Goal: Use online tool/utility: Utilize a website feature to perform a specific function

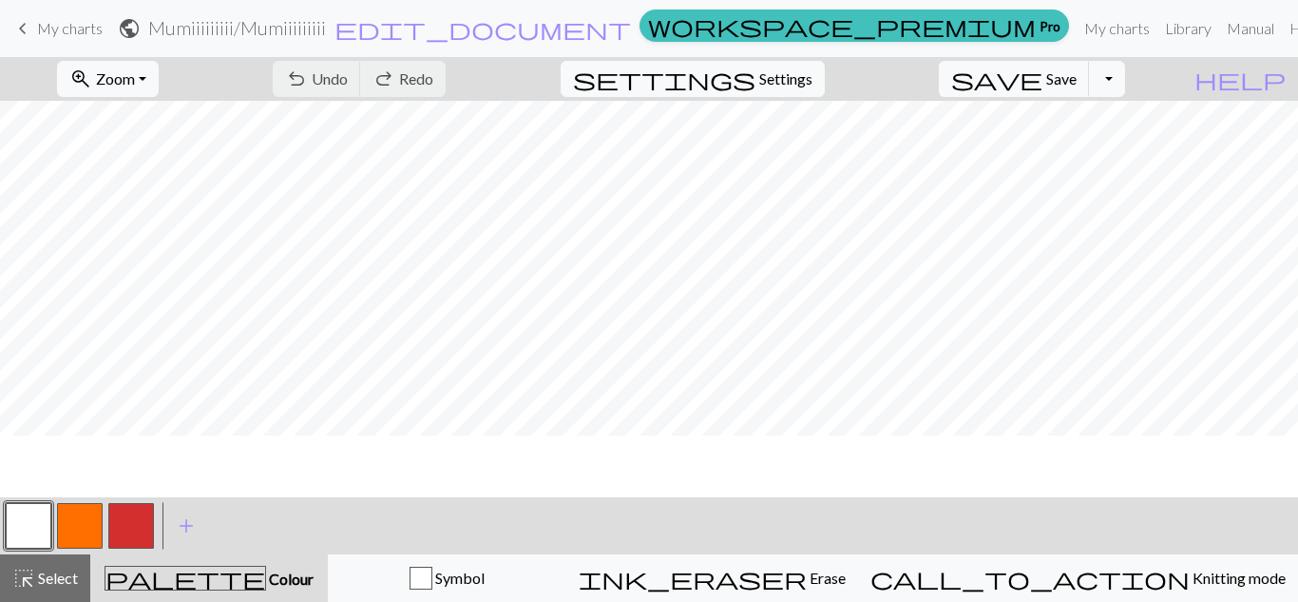
scroll to position [1662, 0]
click at [132, 525] on button "button" at bounding box center [131, 526] width 46 height 46
click at [25, 532] on button "button" at bounding box center [29, 526] width 46 height 46
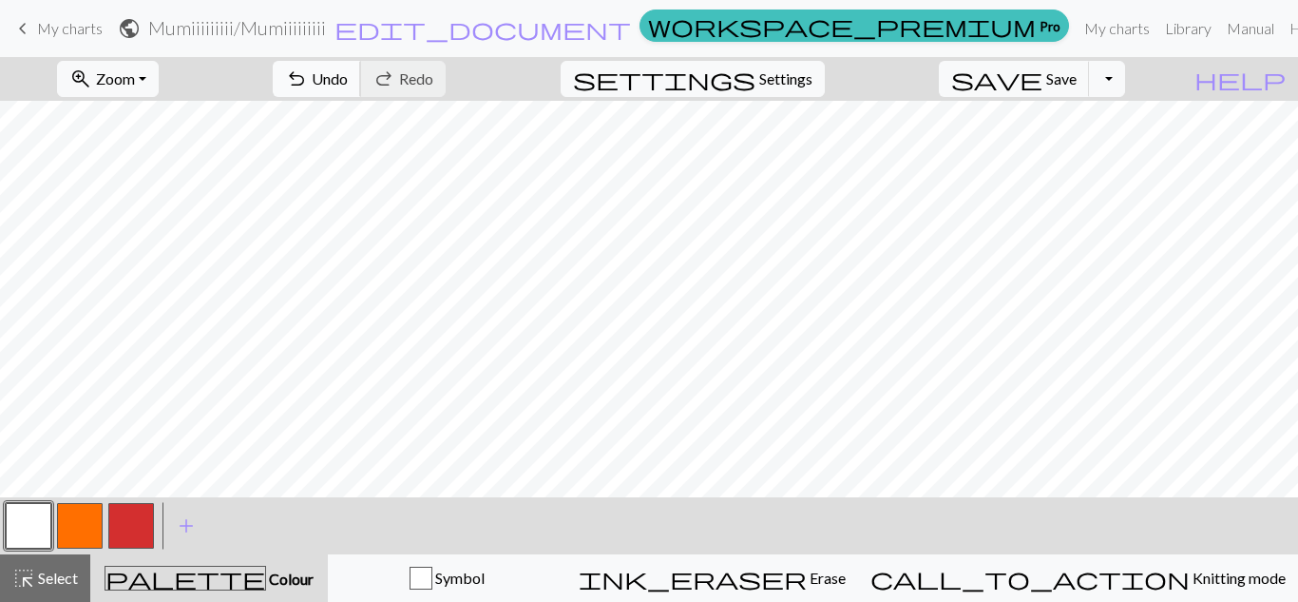
click at [348, 77] on span "Undo" at bounding box center [330, 78] width 36 height 18
click at [348, 69] on span "Undo" at bounding box center [330, 78] width 36 height 18
click at [87, 520] on button "button" at bounding box center [80, 526] width 46 height 46
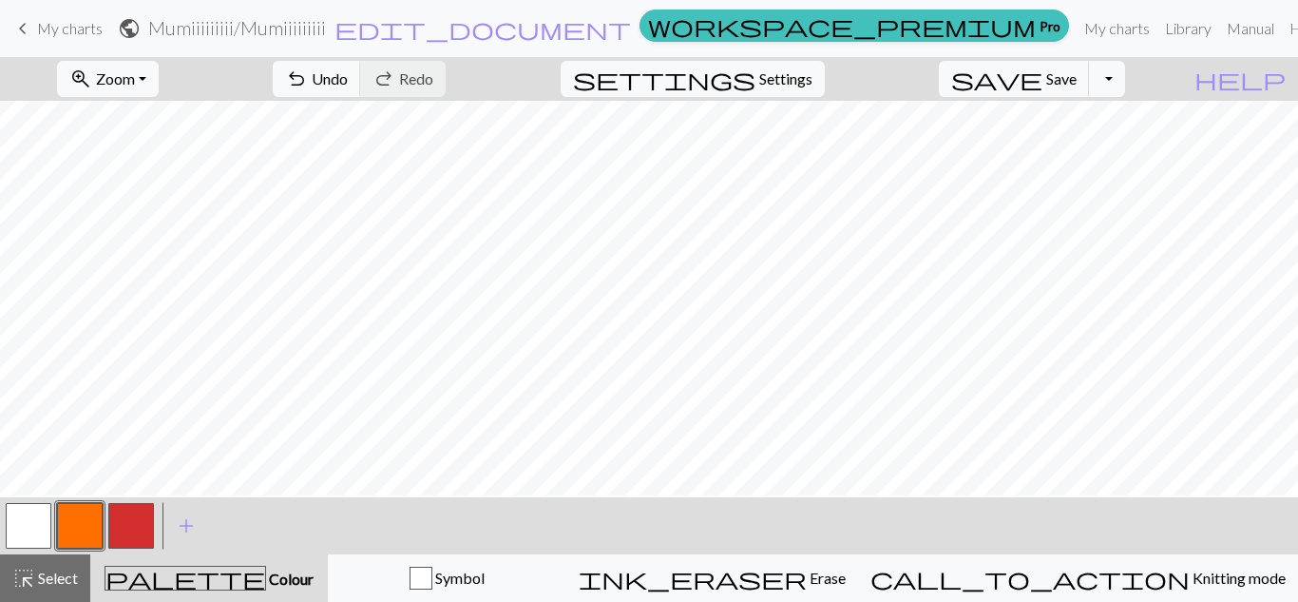
scroll to position [1686, 0]
click at [34, 540] on button "button" at bounding box center [29, 526] width 46 height 46
click at [348, 72] on span "Undo" at bounding box center [330, 78] width 36 height 18
click at [348, 82] on span "Undo" at bounding box center [330, 78] width 36 height 18
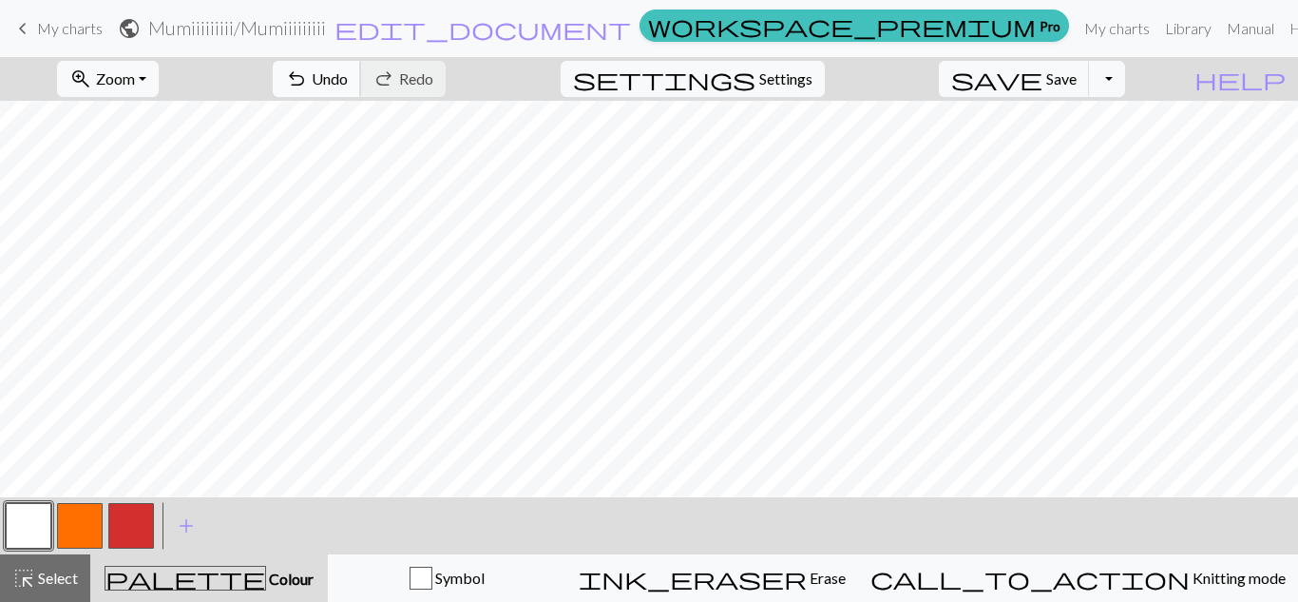
click at [348, 82] on span "Undo" at bounding box center [330, 78] width 36 height 18
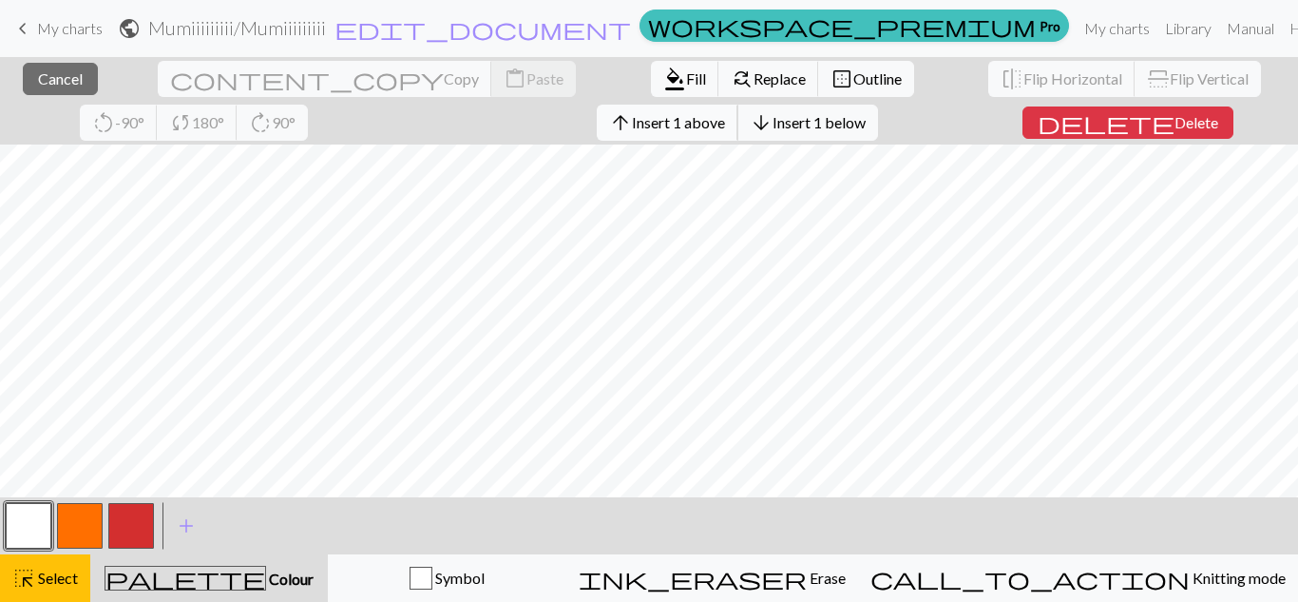
click at [632, 127] on span "Insert 1 above" at bounding box center [678, 122] width 93 height 18
click at [48, 571] on span "Select" at bounding box center [56, 577] width 43 height 18
click at [1038, 129] on span "delete" at bounding box center [1106, 122] width 137 height 27
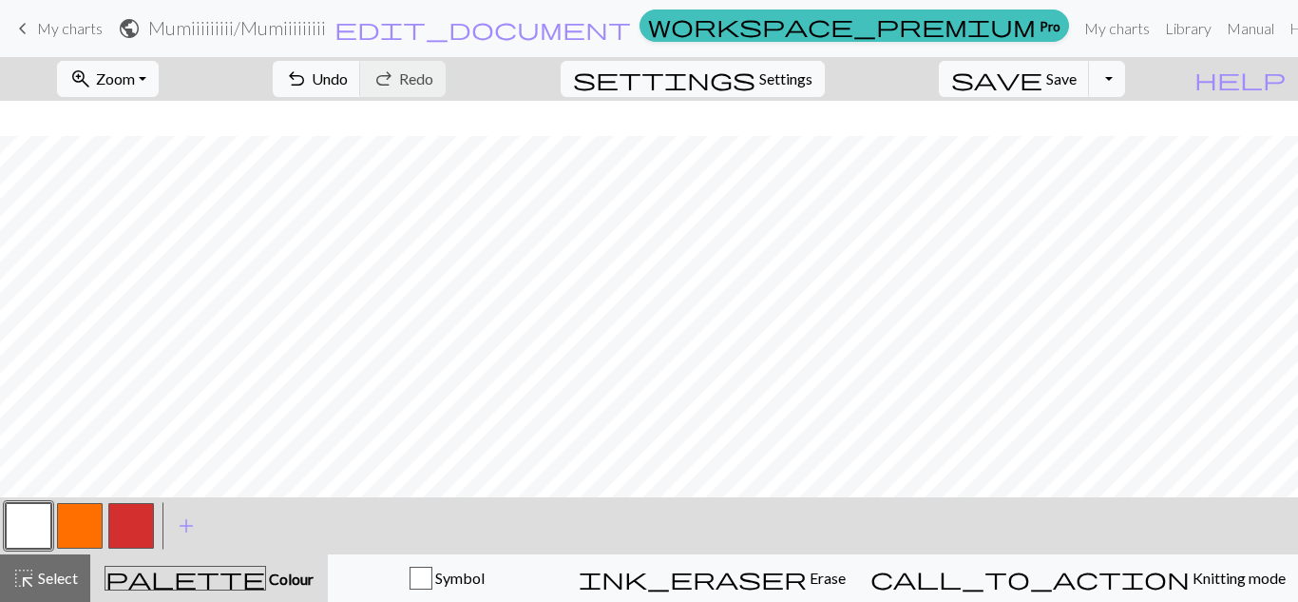
scroll to position [1729, 0]
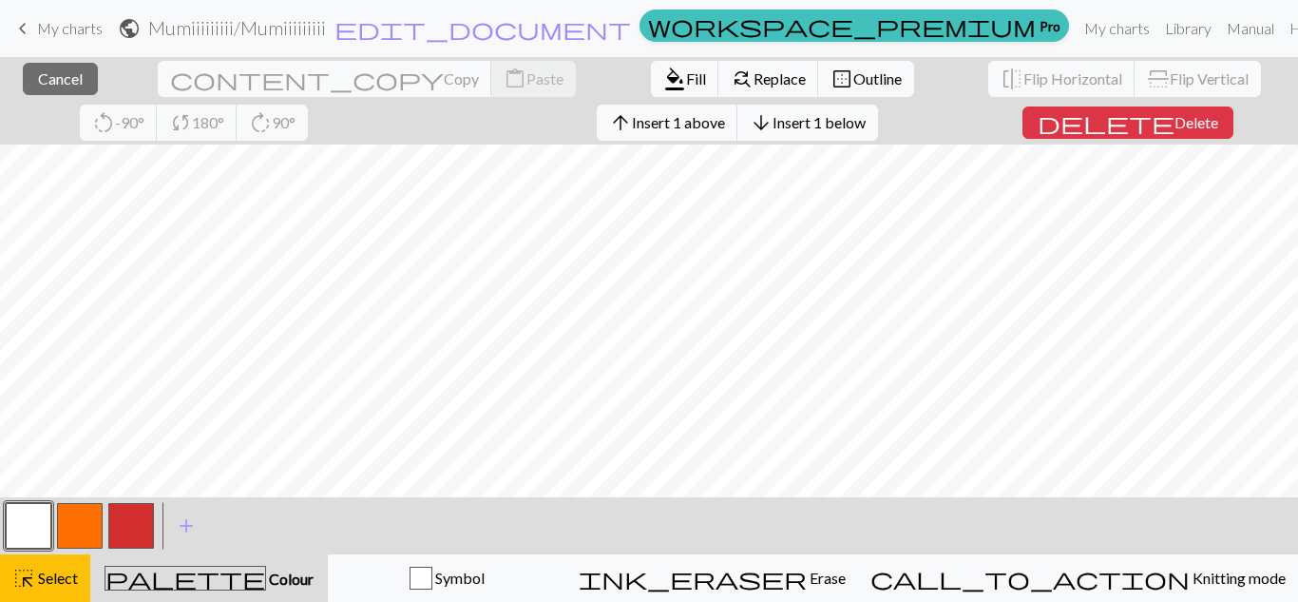
click at [773, 123] on span "Insert 1 below" at bounding box center [819, 122] width 93 height 18
click at [773, 117] on span "Insert 1 below" at bounding box center [819, 122] width 93 height 18
click at [773, 121] on span "Insert 1 below" at bounding box center [819, 122] width 93 height 18
click at [71, 542] on button "button" at bounding box center [80, 526] width 46 height 46
click at [686, 79] on span "Fill" at bounding box center [696, 78] width 20 height 18
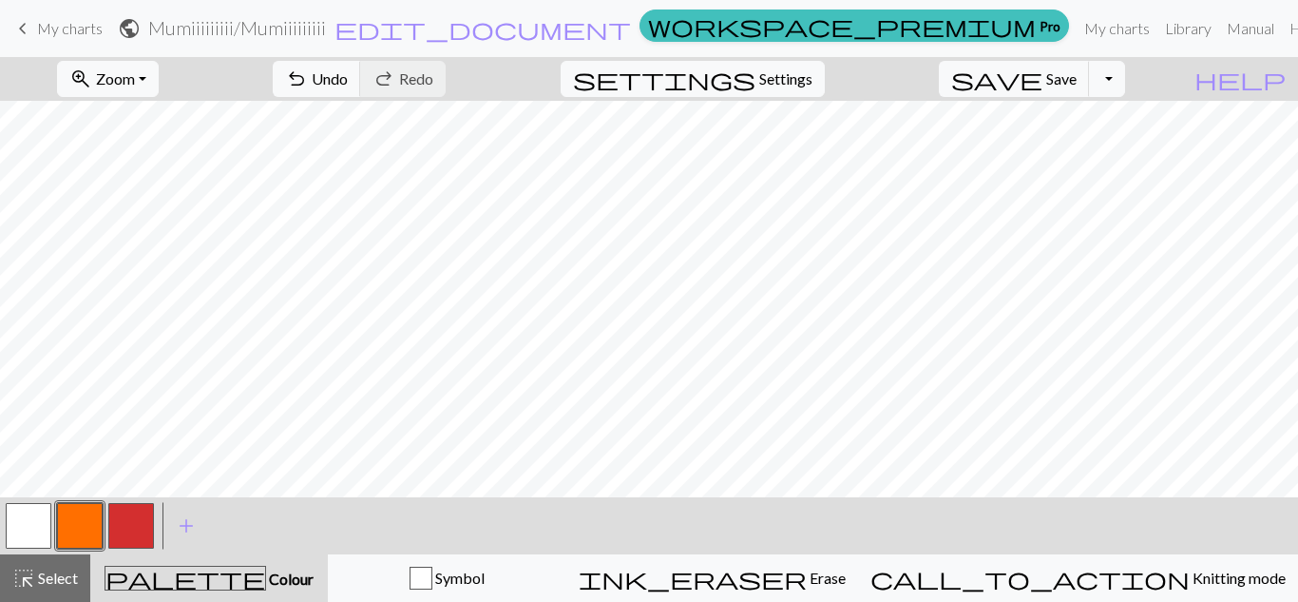
click at [129, 533] on button "button" at bounding box center [131, 526] width 46 height 46
click at [76, 523] on button "button" at bounding box center [80, 526] width 46 height 46
click at [48, 525] on button "button" at bounding box center [29, 526] width 46 height 46
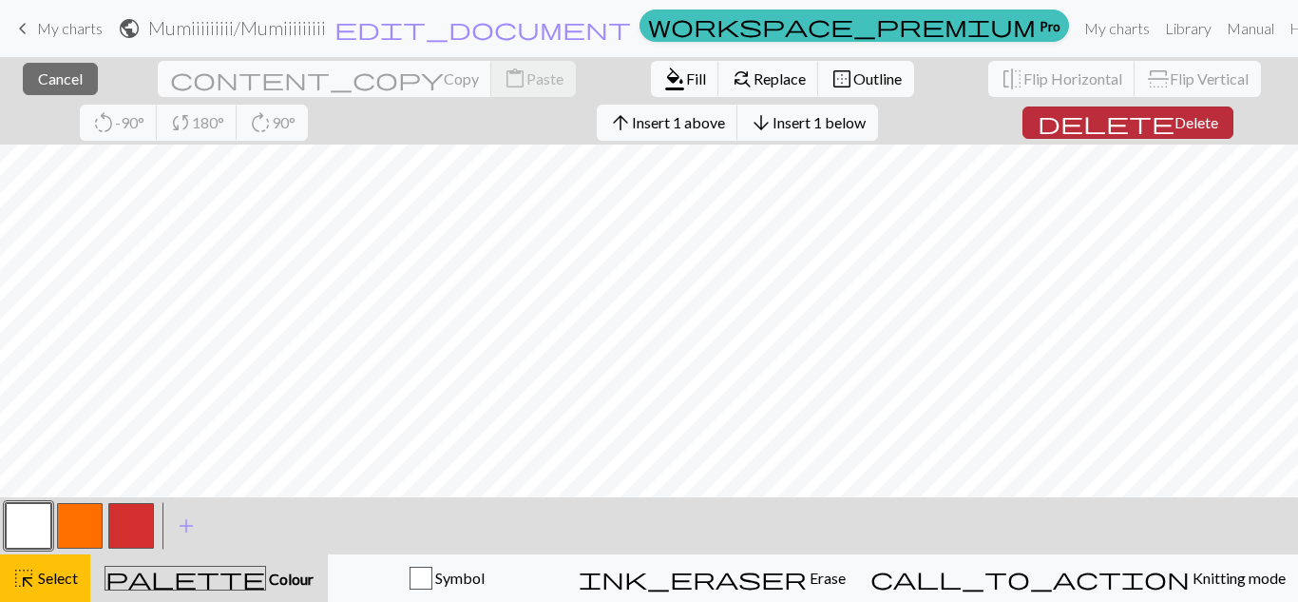
click at [1038, 122] on span "delete" at bounding box center [1106, 122] width 137 height 27
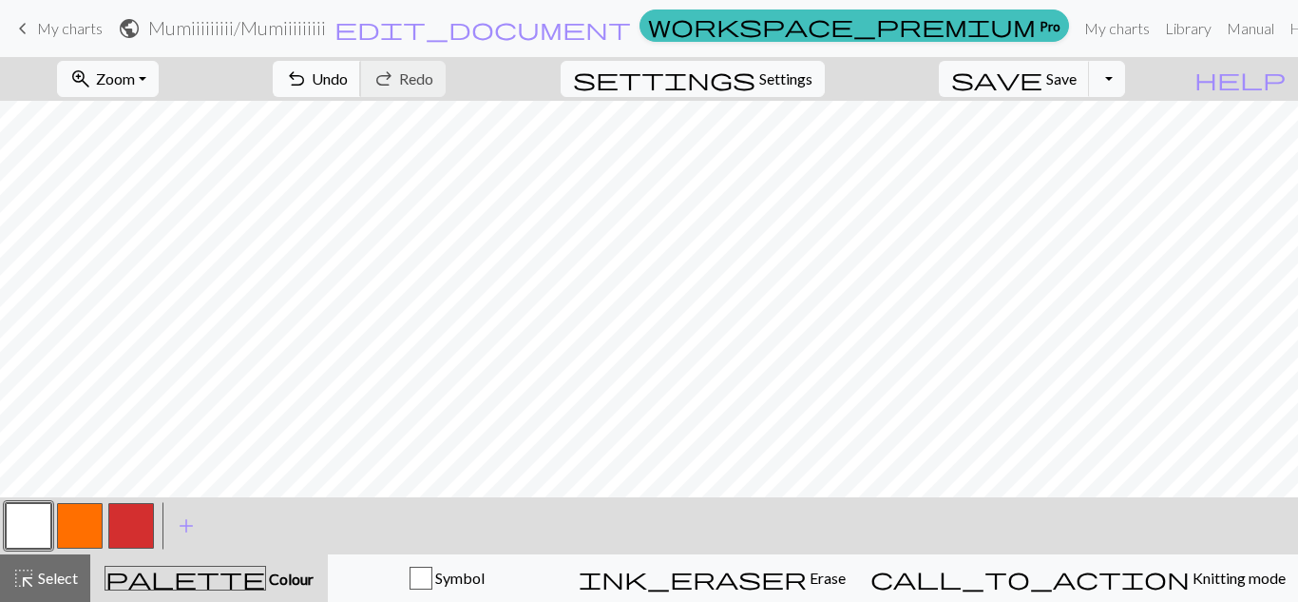
click at [348, 76] on span "Undo" at bounding box center [330, 78] width 36 height 18
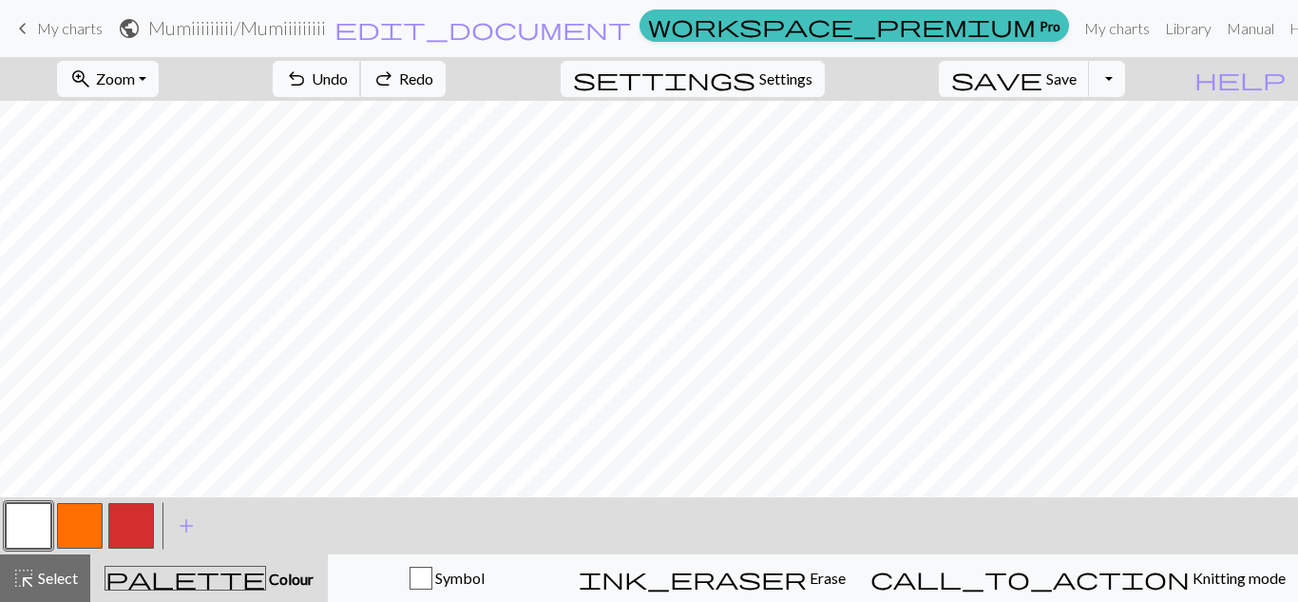
click at [348, 76] on span "Undo" at bounding box center [330, 78] width 36 height 18
click at [348, 78] on span "Undo" at bounding box center [330, 78] width 36 height 18
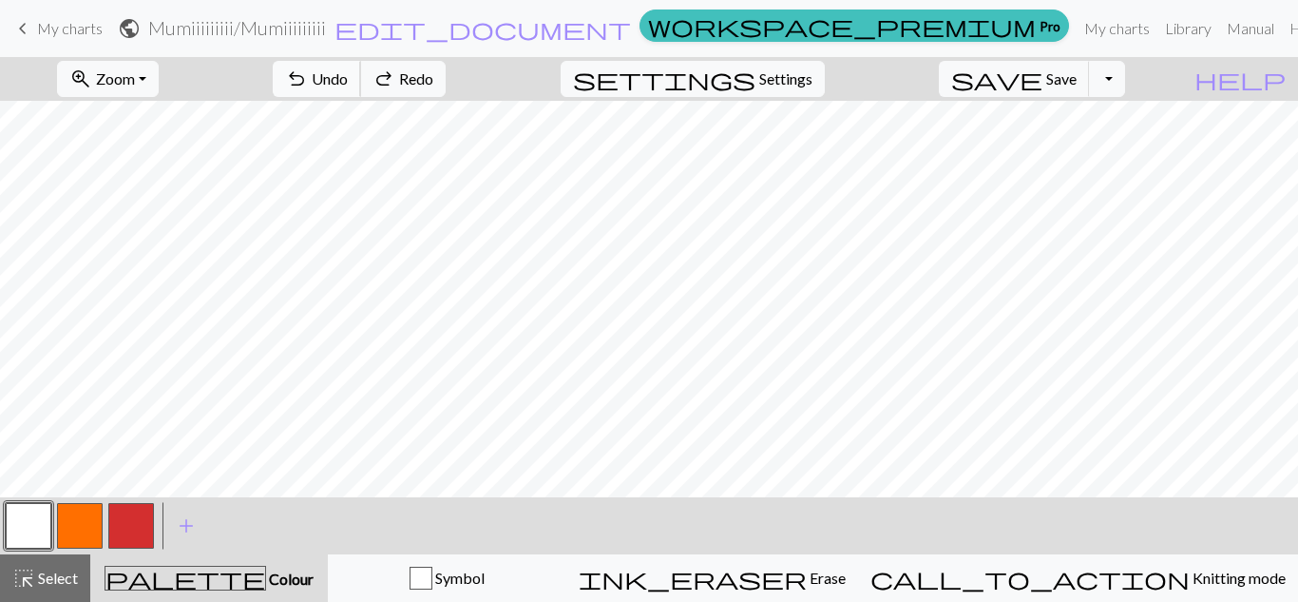
click at [348, 74] on span "Undo" at bounding box center [330, 78] width 36 height 18
click at [348, 79] on span "Undo" at bounding box center [330, 78] width 36 height 18
click at [159, 77] on button "zoom_in Zoom Zoom" at bounding box center [108, 79] width 102 height 36
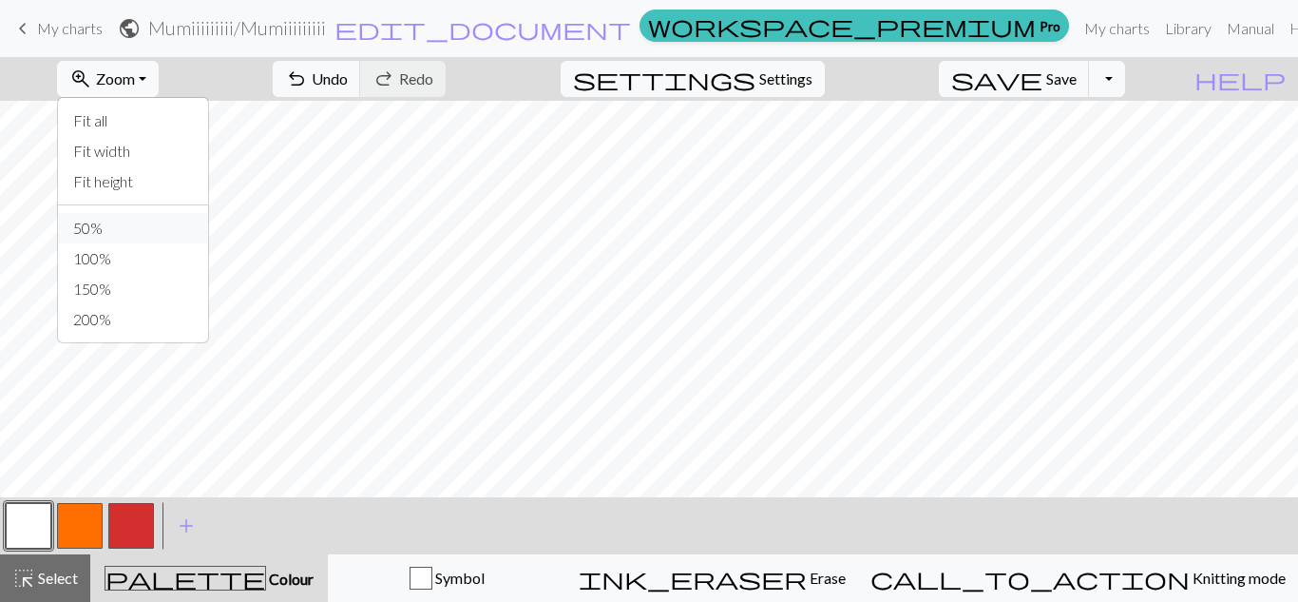
click at [141, 218] on button "50%" at bounding box center [133, 228] width 150 height 30
click at [135, 80] on span "Zoom" at bounding box center [115, 78] width 39 height 18
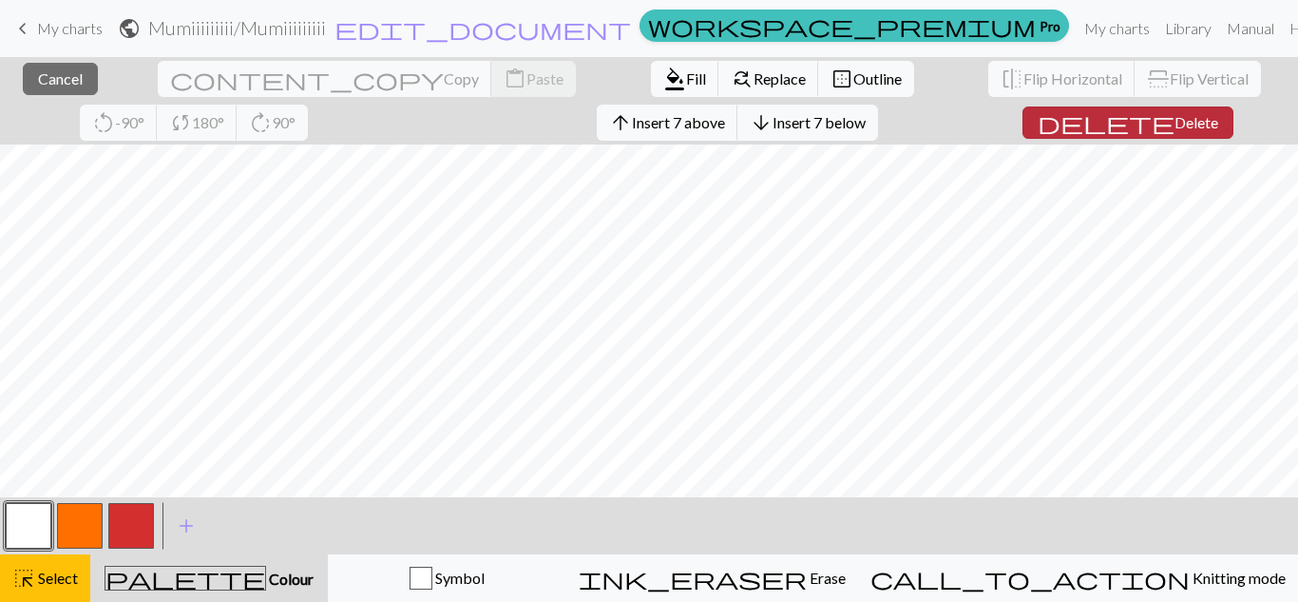
click at [1038, 117] on span "delete" at bounding box center [1106, 122] width 137 height 27
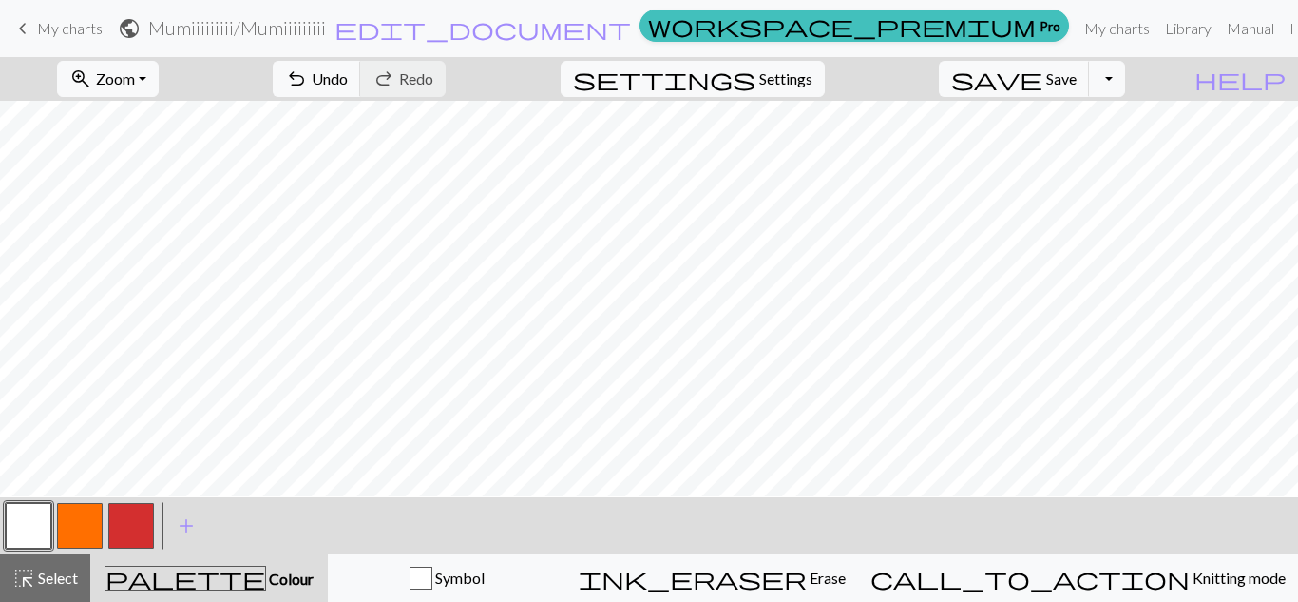
scroll to position [2051, 0]
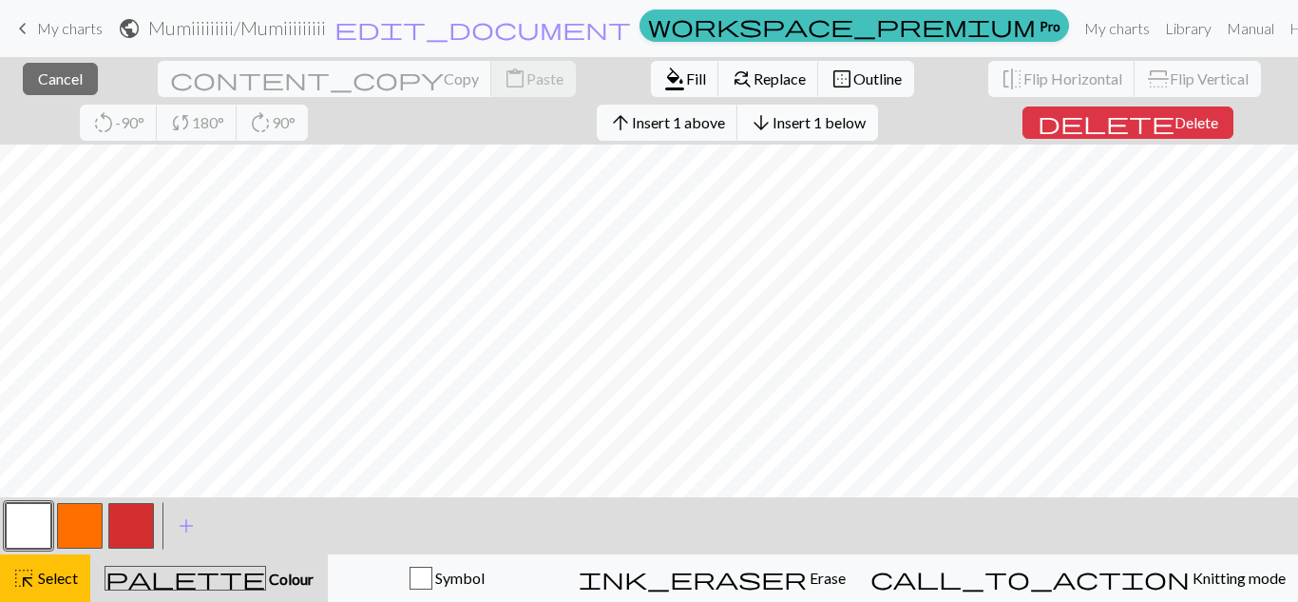
click at [773, 114] on span "Insert 1 below" at bounding box center [819, 122] width 93 height 18
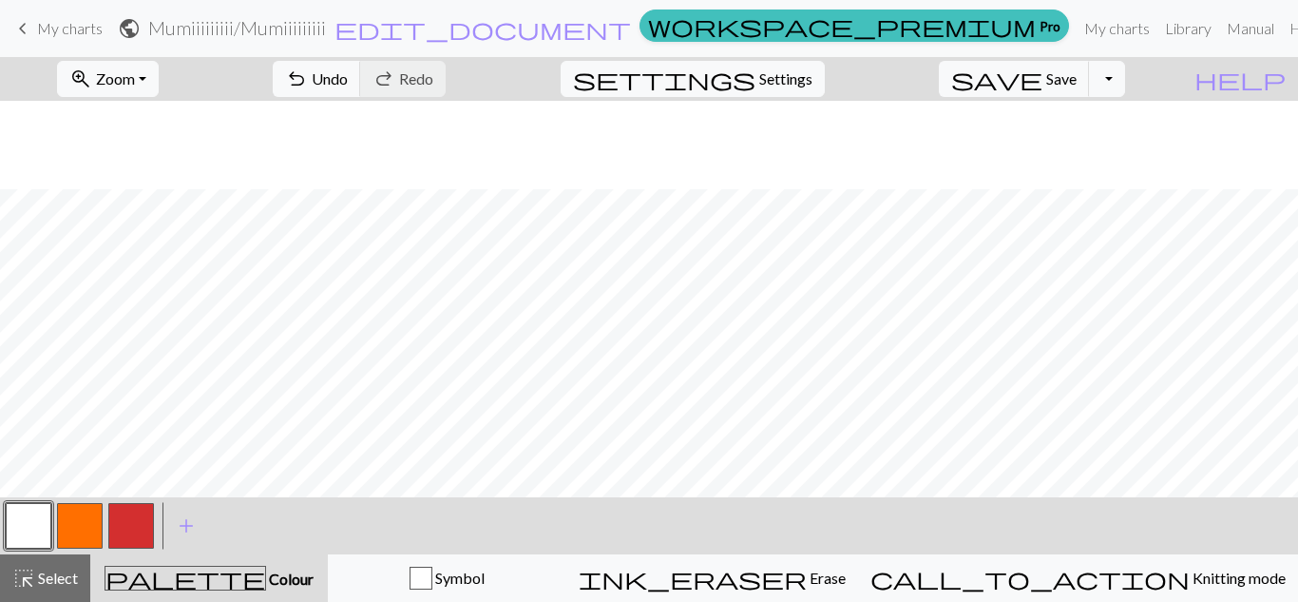
scroll to position [2139, 0]
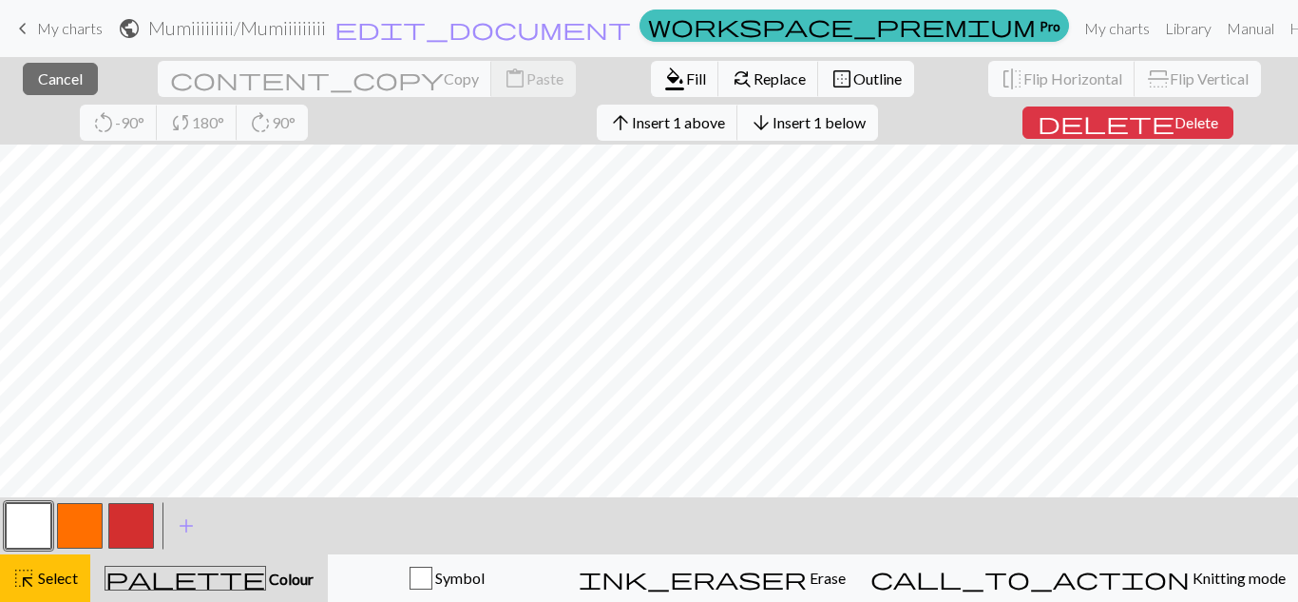
click at [773, 130] on span "Insert 1 below" at bounding box center [819, 122] width 93 height 18
click at [773, 128] on span "Insert 1 below" at bounding box center [819, 122] width 93 height 18
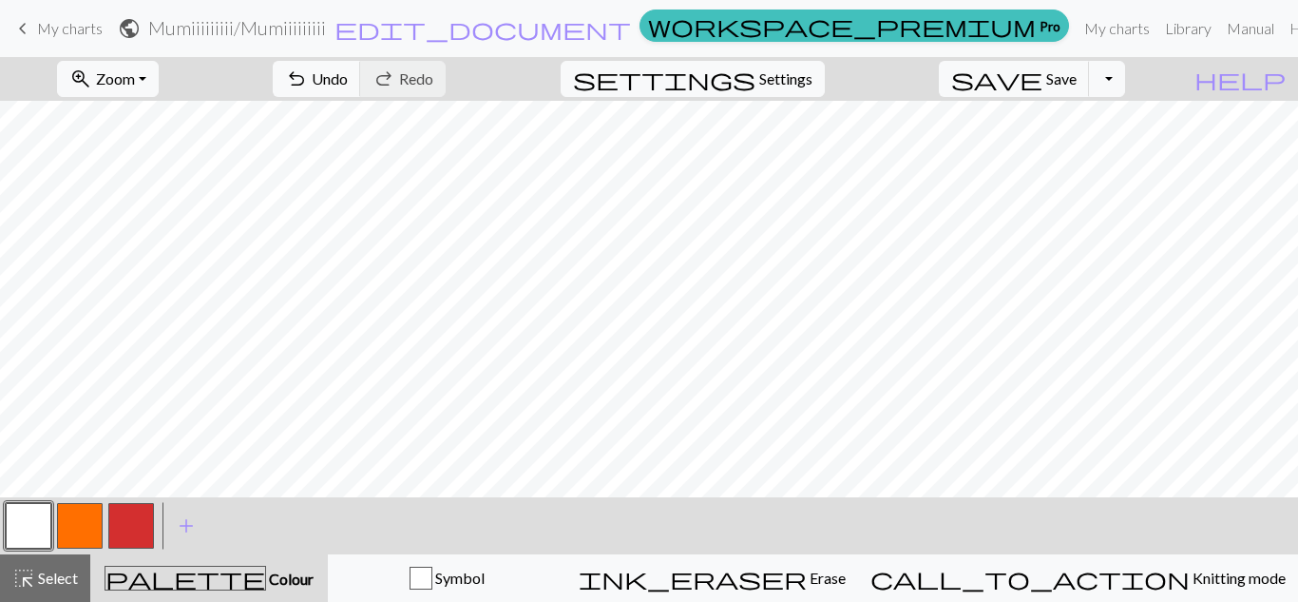
click at [81, 532] on button "button" at bounding box center [80, 526] width 46 height 46
click at [128, 525] on button "button" at bounding box center [131, 526] width 46 height 46
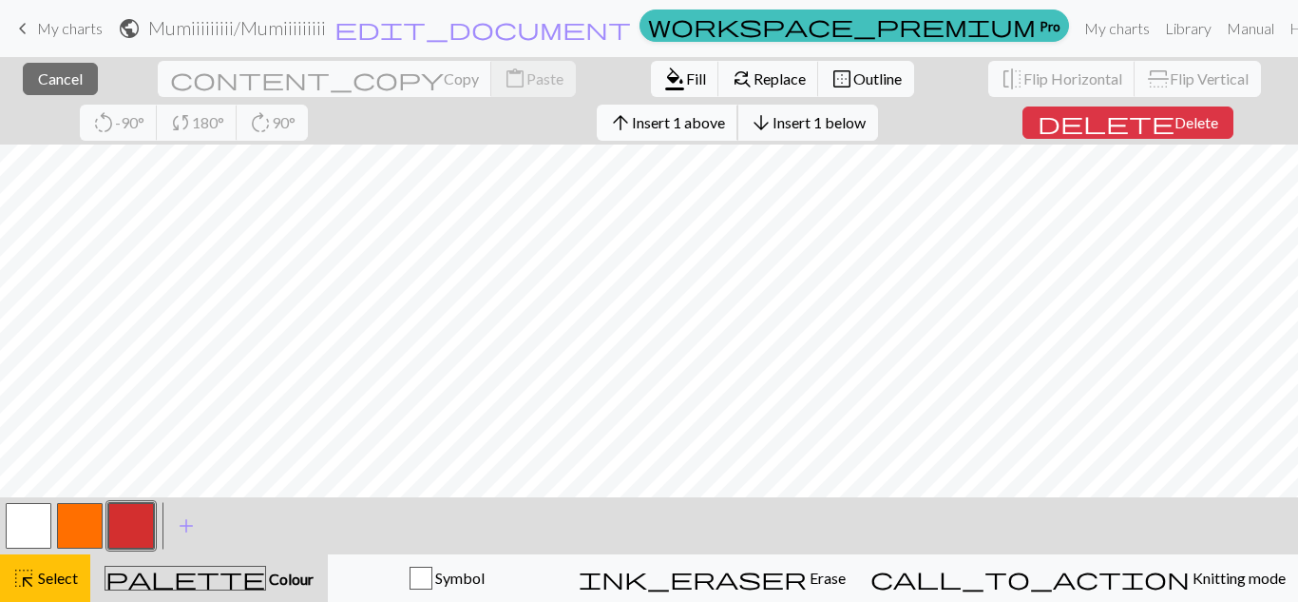
click at [632, 129] on span "Insert 1 above" at bounding box center [678, 122] width 93 height 18
click at [737, 135] on button "arrow_downward Insert 1 below" at bounding box center [807, 123] width 141 height 36
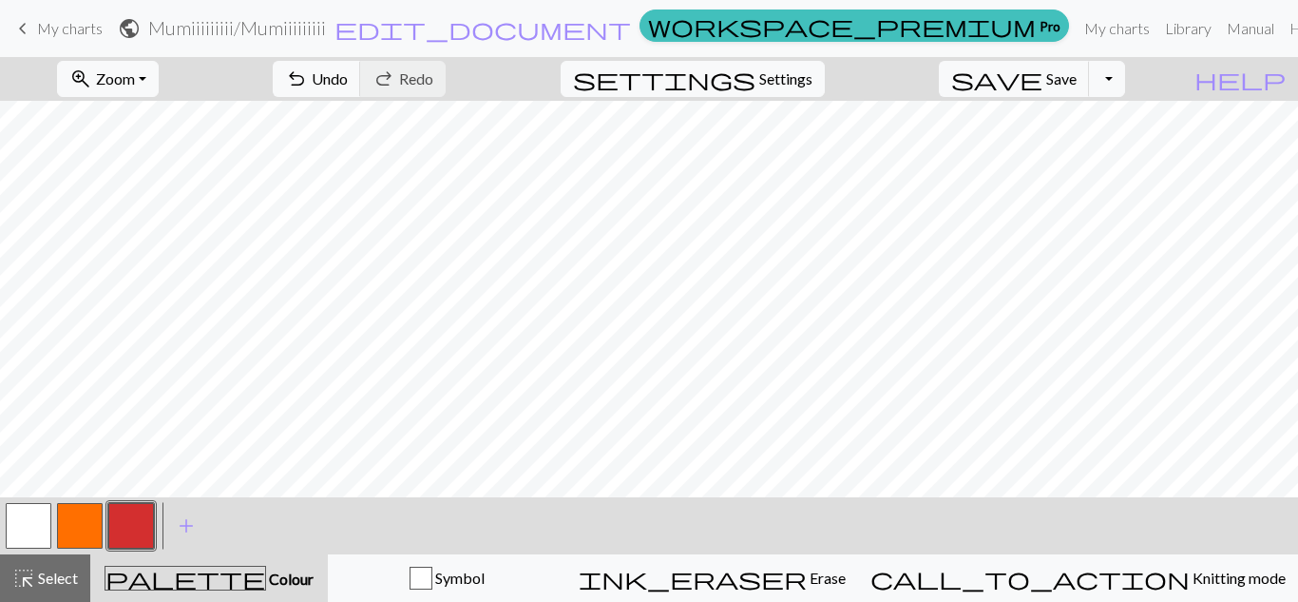
click at [85, 526] on button "button" at bounding box center [80, 526] width 46 height 46
click at [40, 513] on button "button" at bounding box center [29, 526] width 46 height 46
click at [308, 77] on span "undo" at bounding box center [296, 79] width 23 height 27
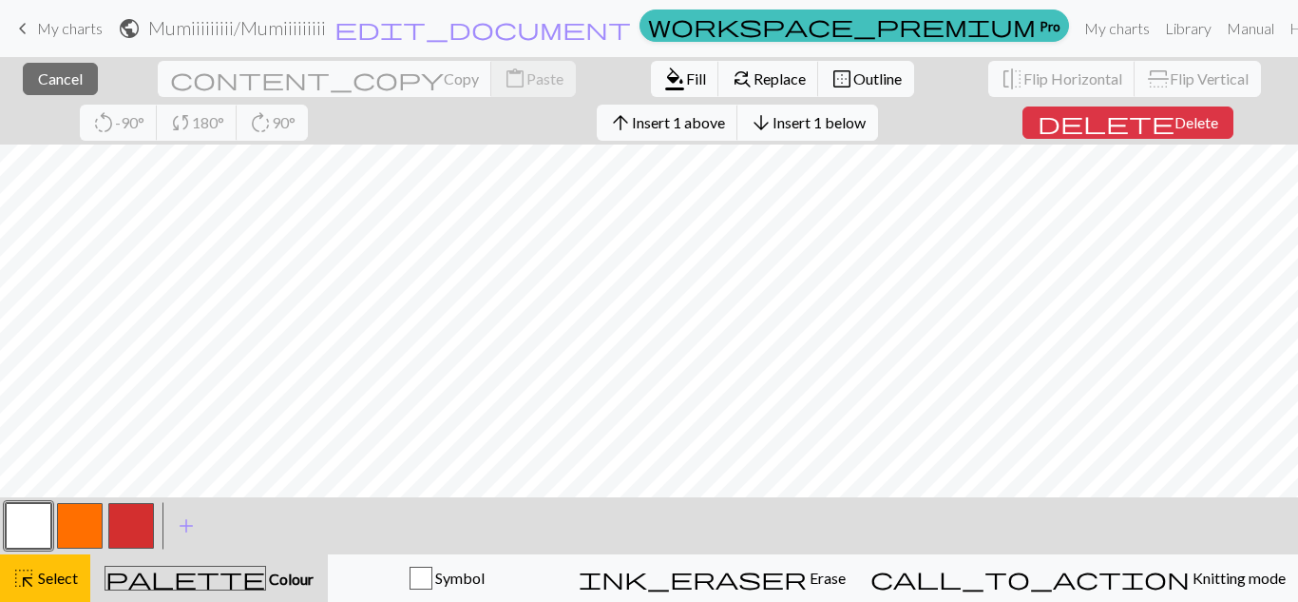
click at [773, 121] on span "Insert 1 below" at bounding box center [819, 122] width 93 height 18
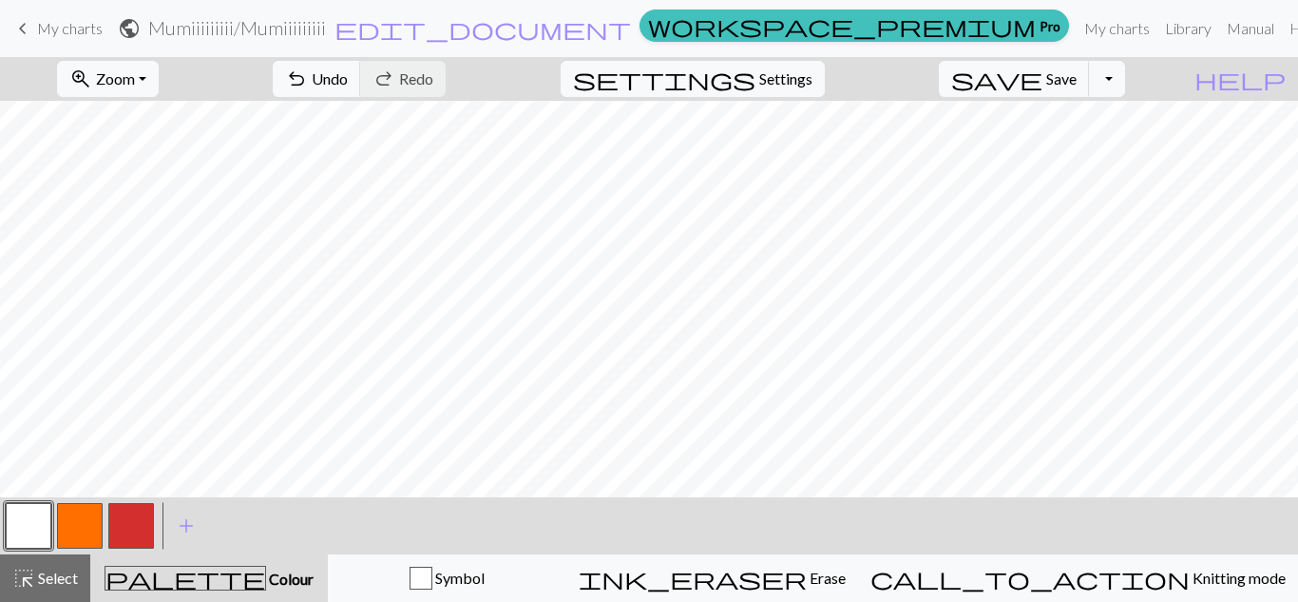
click at [116, 525] on button "button" at bounding box center [131, 526] width 46 height 46
click at [69, 512] on button "button" at bounding box center [80, 526] width 46 height 46
click at [13, 525] on button "button" at bounding box center [29, 526] width 46 height 46
click at [135, 84] on span "Zoom" at bounding box center [115, 78] width 39 height 18
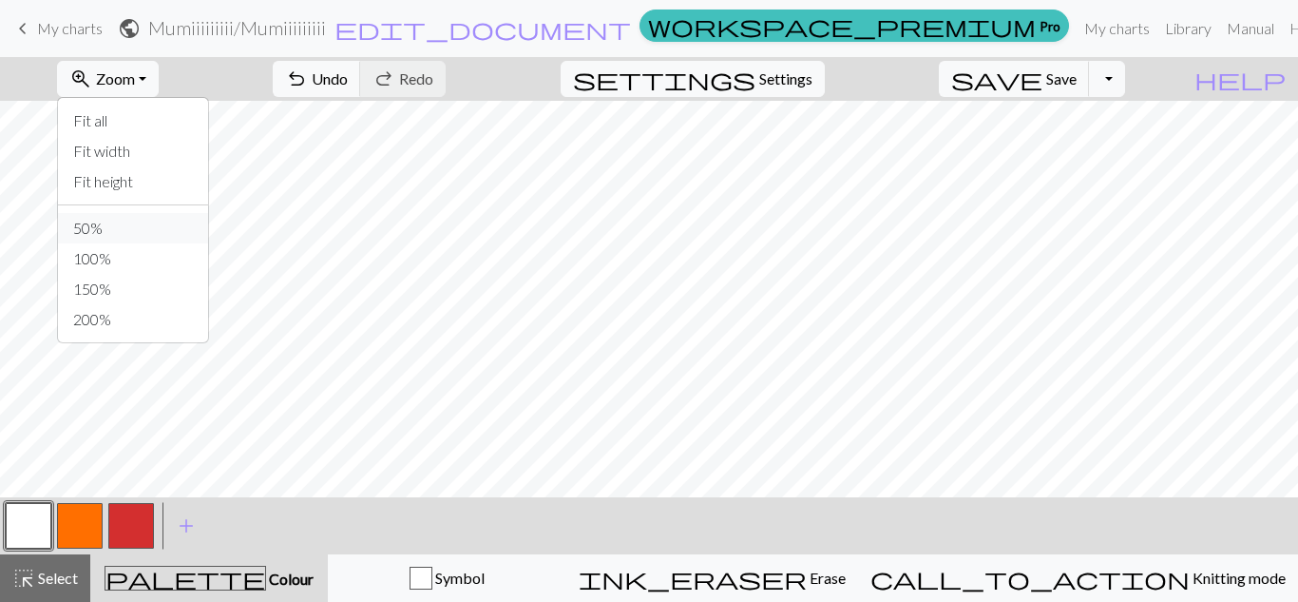
click at [129, 220] on button "50%" at bounding box center [133, 228] width 150 height 30
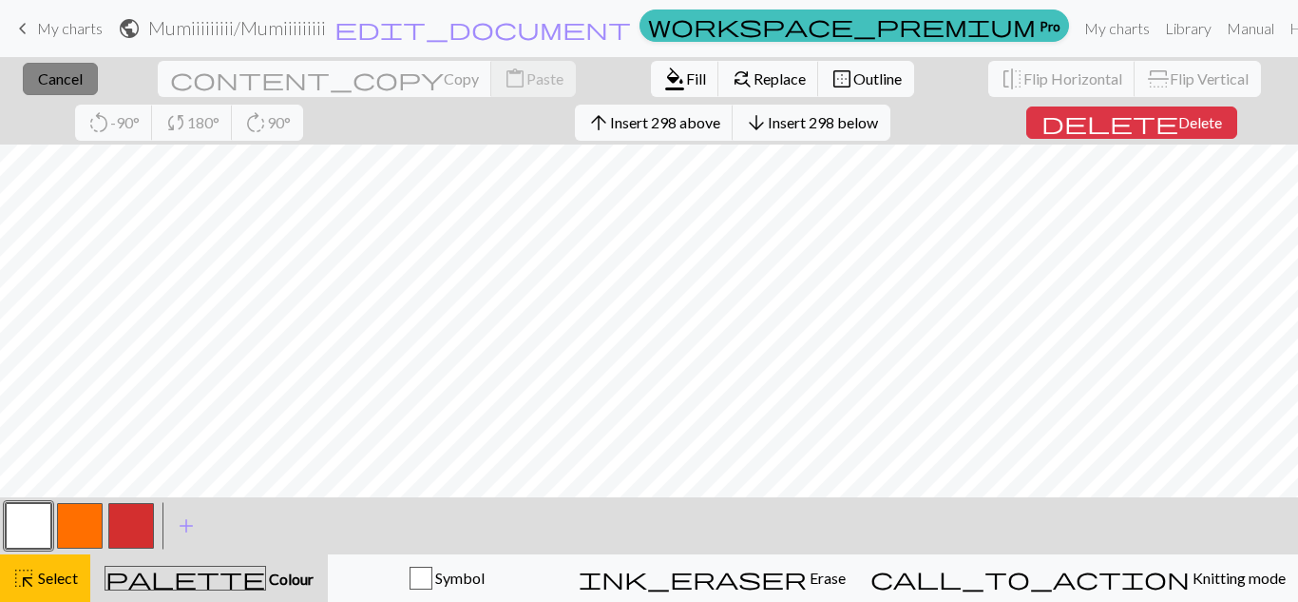
click at [76, 84] on button "close Cancel" at bounding box center [60, 79] width 75 height 32
click at [1027, 133] on button "delete Delete" at bounding box center [1129, 122] width 211 height 32
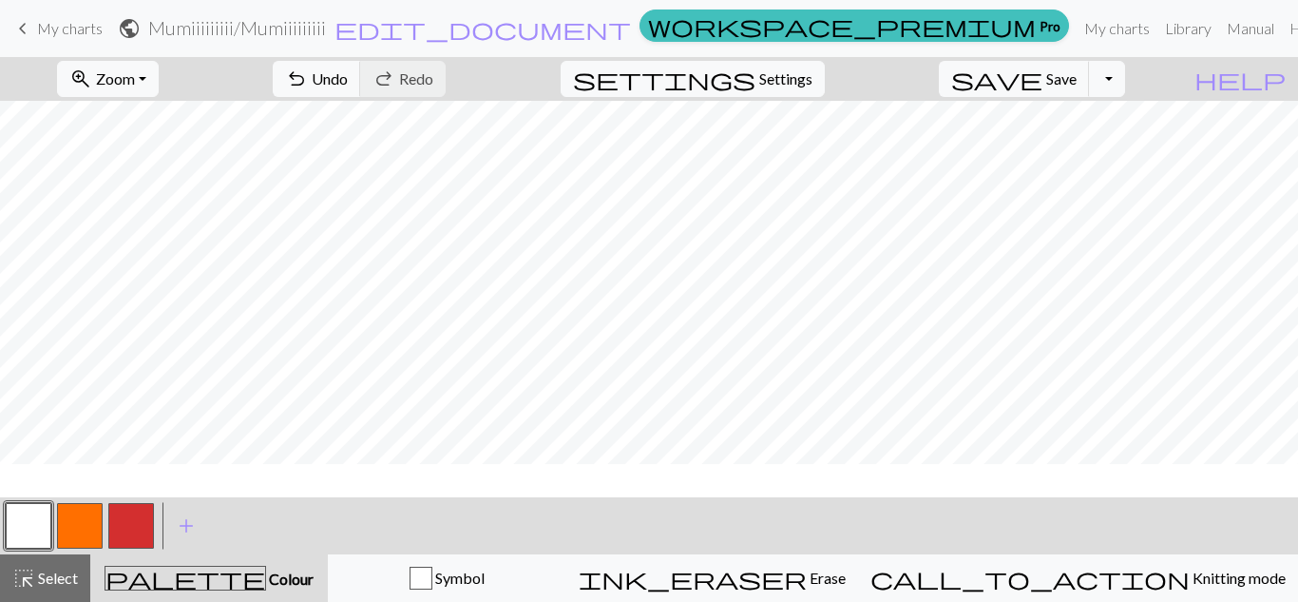
scroll to position [2217, 0]
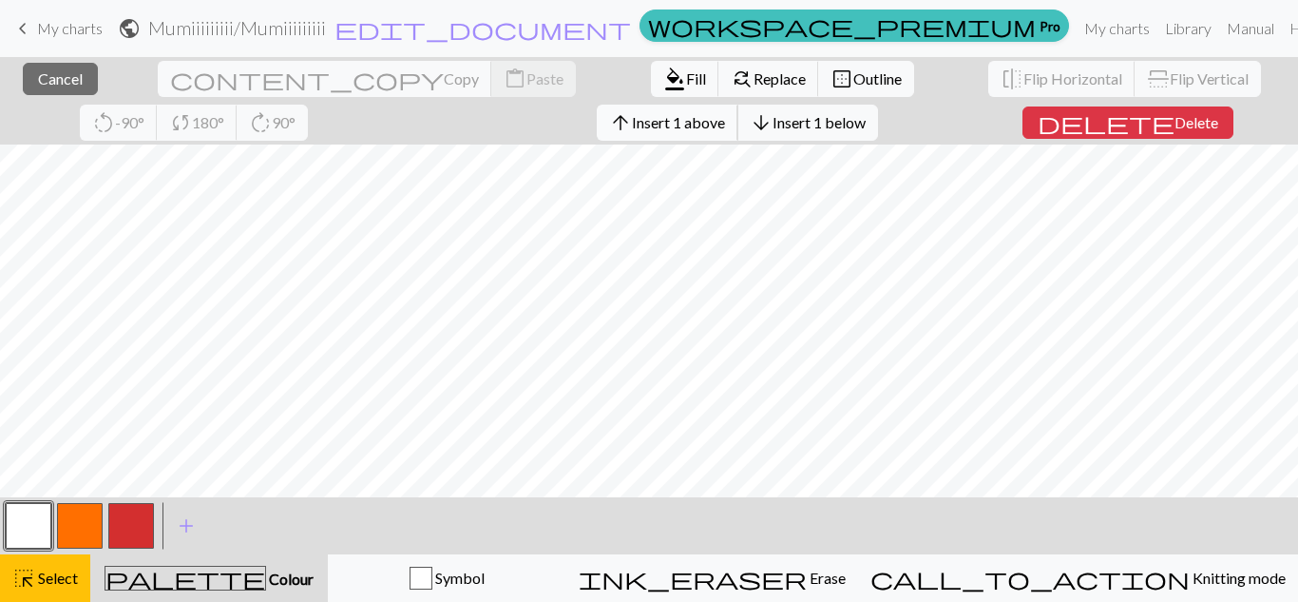
click at [632, 130] on span "Insert 1 above" at bounding box center [678, 122] width 93 height 18
click at [597, 131] on button "arrow_upward Insert 8 above" at bounding box center [668, 123] width 142 height 36
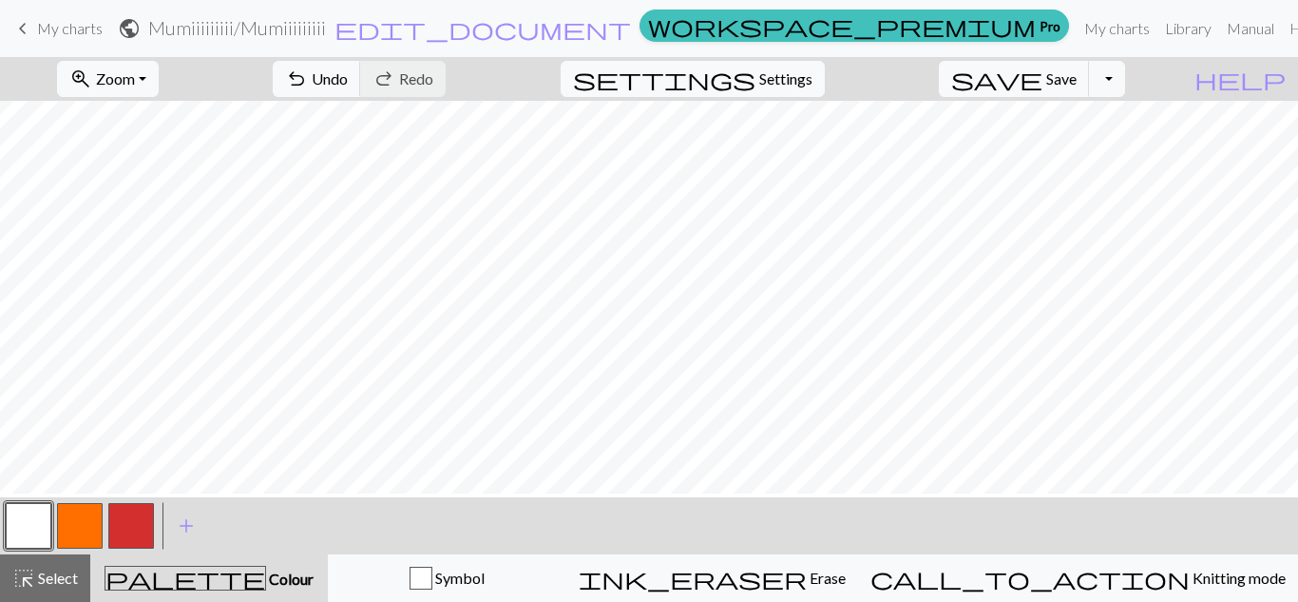
scroll to position [2175, 0]
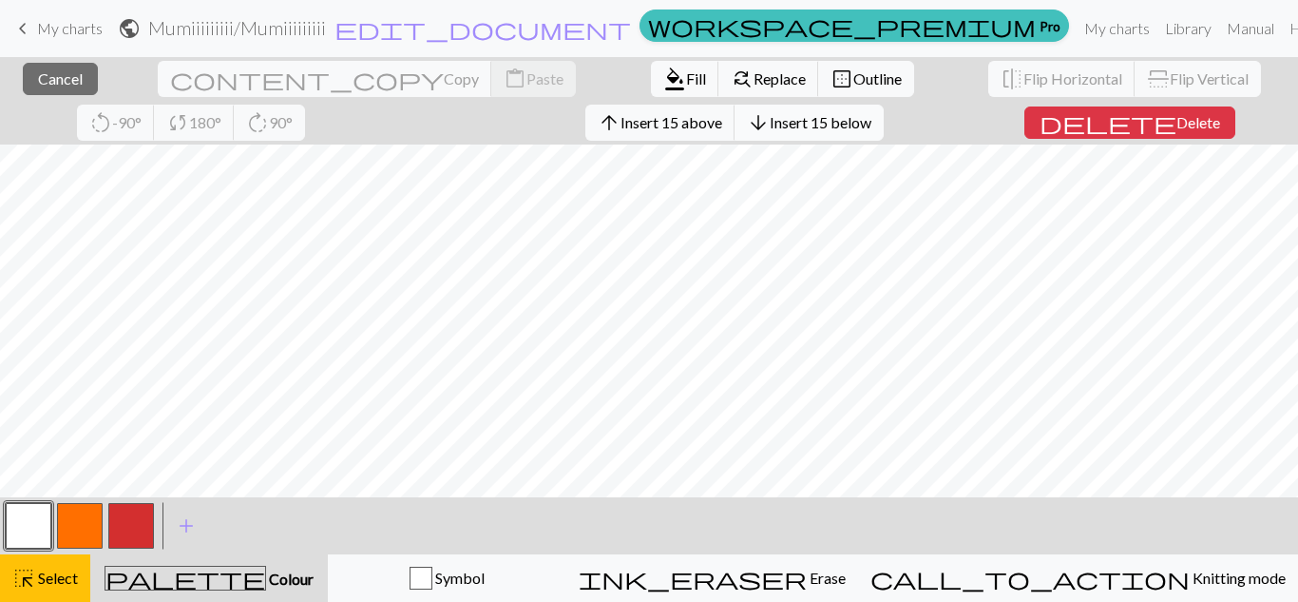
click at [747, 125] on span "arrow_downward" at bounding box center [758, 122] width 23 height 27
click at [770, 126] on span "Insert 12 below" at bounding box center [821, 122] width 102 height 18
click at [770, 130] on span "Insert 10 below" at bounding box center [821, 122] width 102 height 18
click at [68, 86] on span "Cancel" at bounding box center [60, 78] width 45 height 18
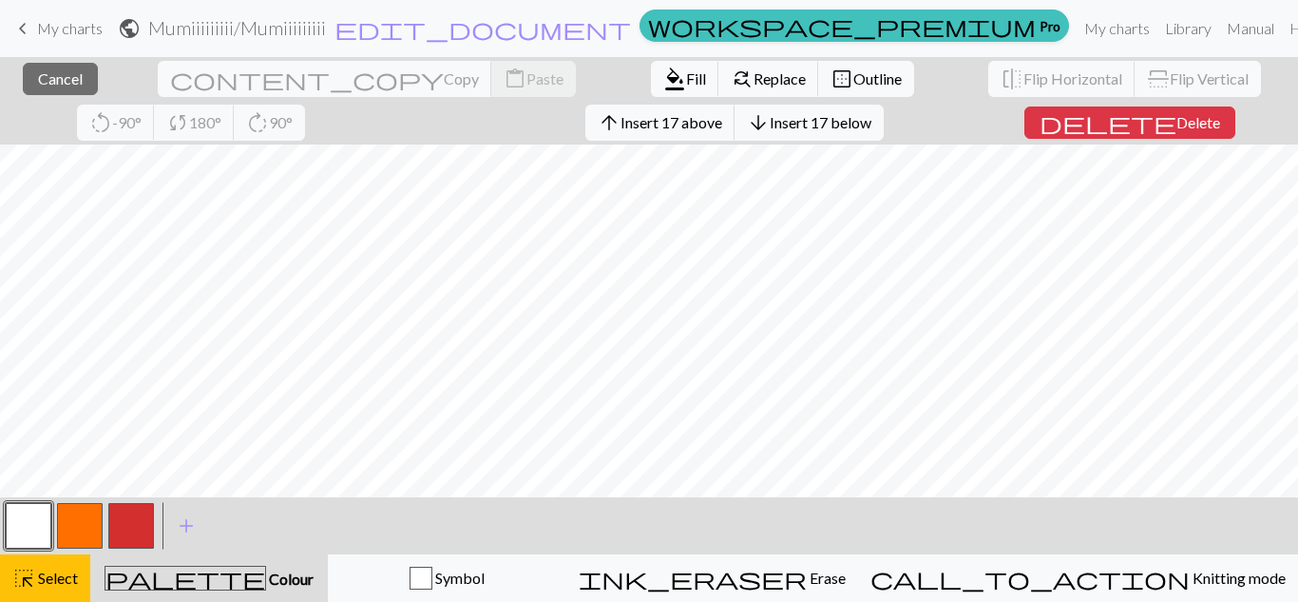
scroll to position [2386, 0]
click at [90, 513] on button "button" at bounding box center [80, 526] width 46 height 46
click at [663, 79] on span "format_color_fill" at bounding box center [674, 79] width 23 height 27
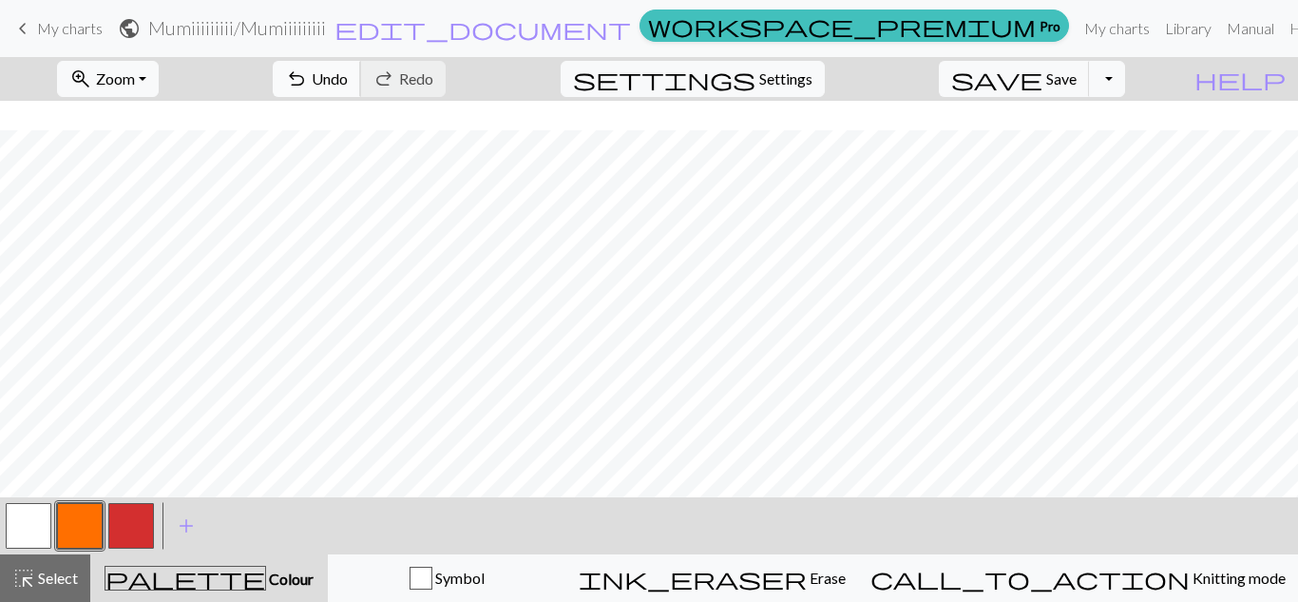
scroll to position [2315, 0]
click at [130, 521] on button "button" at bounding box center [131, 526] width 46 height 46
click at [29, 522] on button "button" at bounding box center [29, 526] width 46 height 46
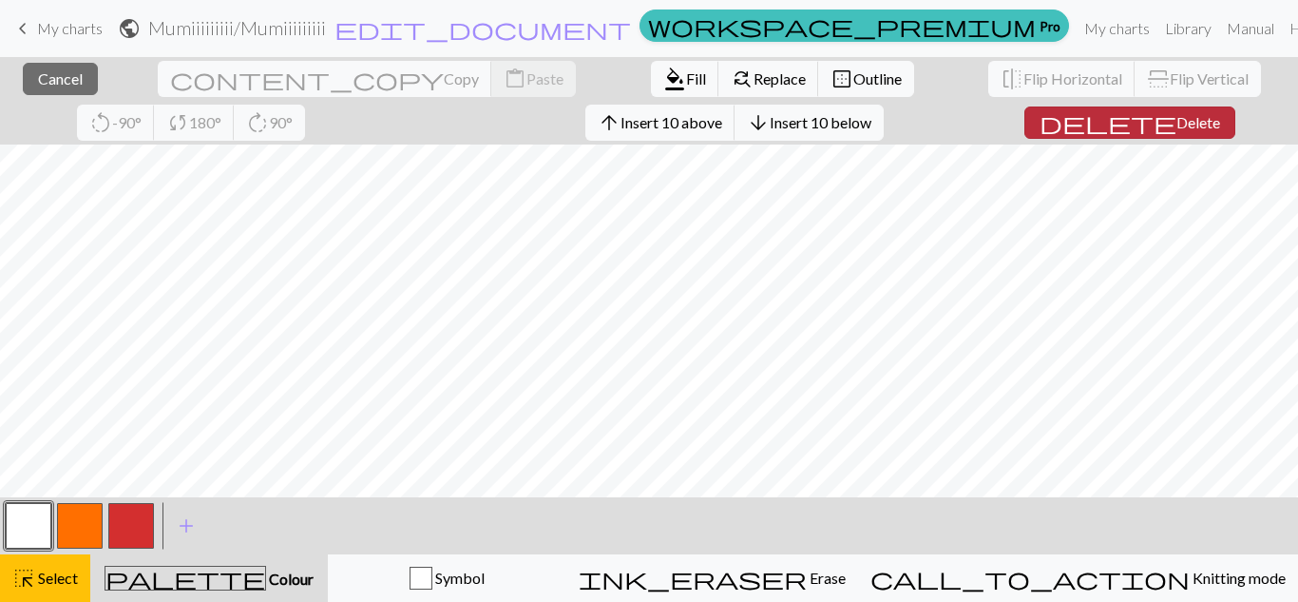
click at [1040, 126] on span "delete" at bounding box center [1108, 122] width 137 height 27
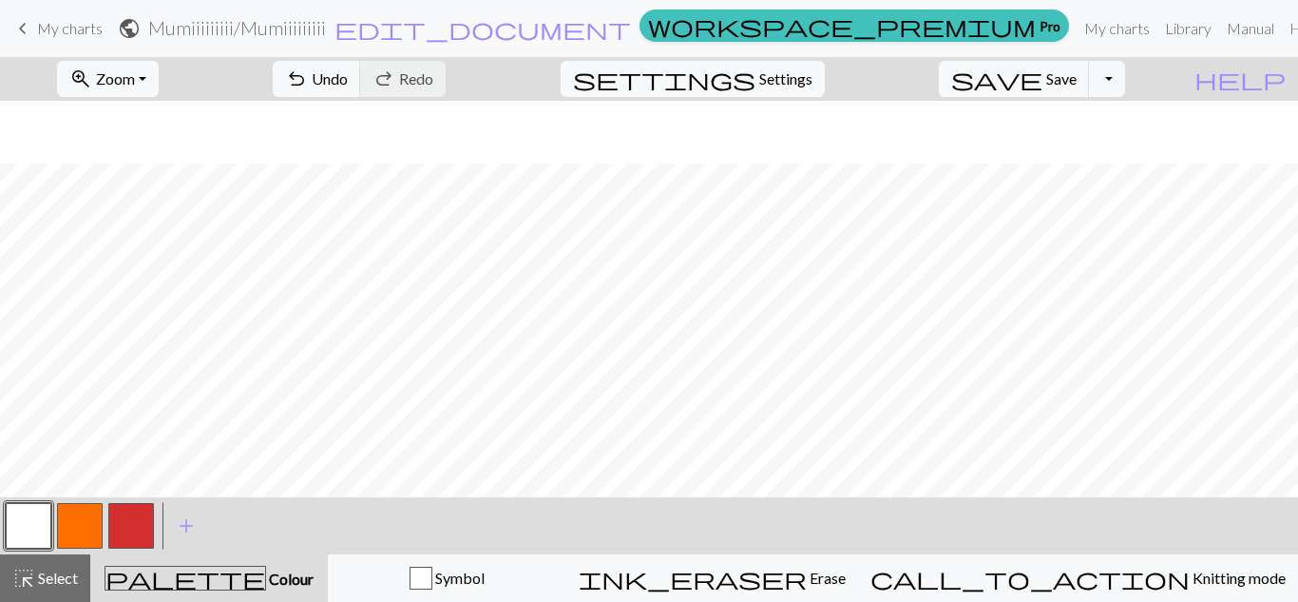
scroll to position [2168, 0]
click at [1042, 89] on span "save" at bounding box center [996, 79] width 91 height 27
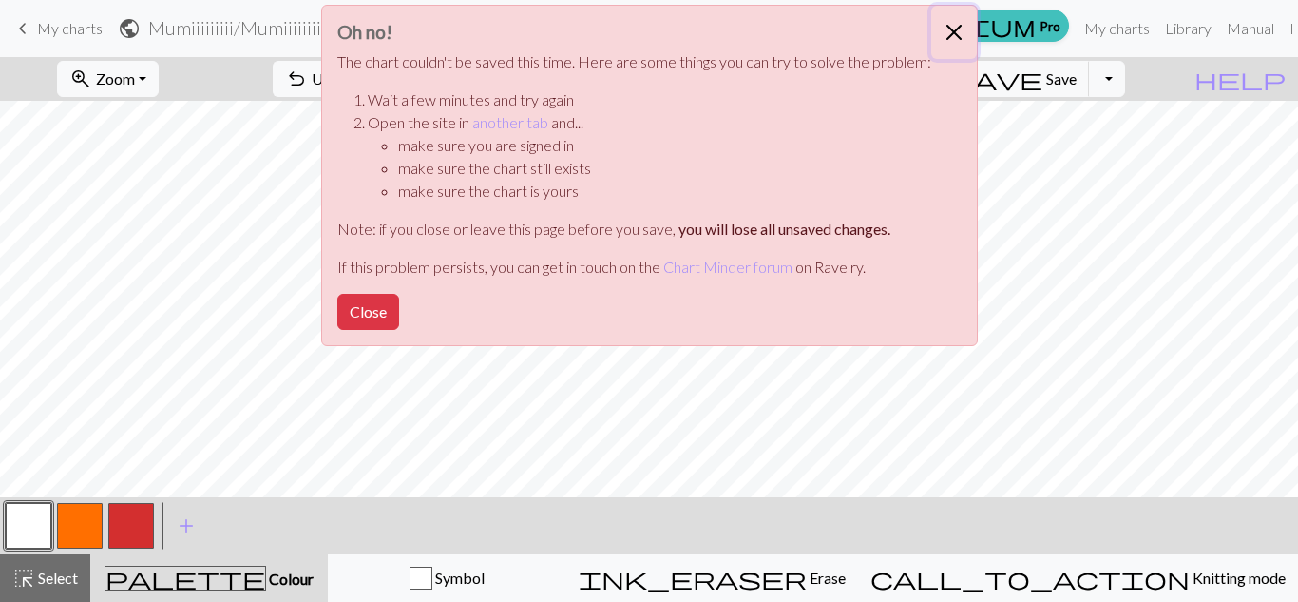
click at [954, 35] on button "Close" at bounding box center [954, 32] width 46 height 53
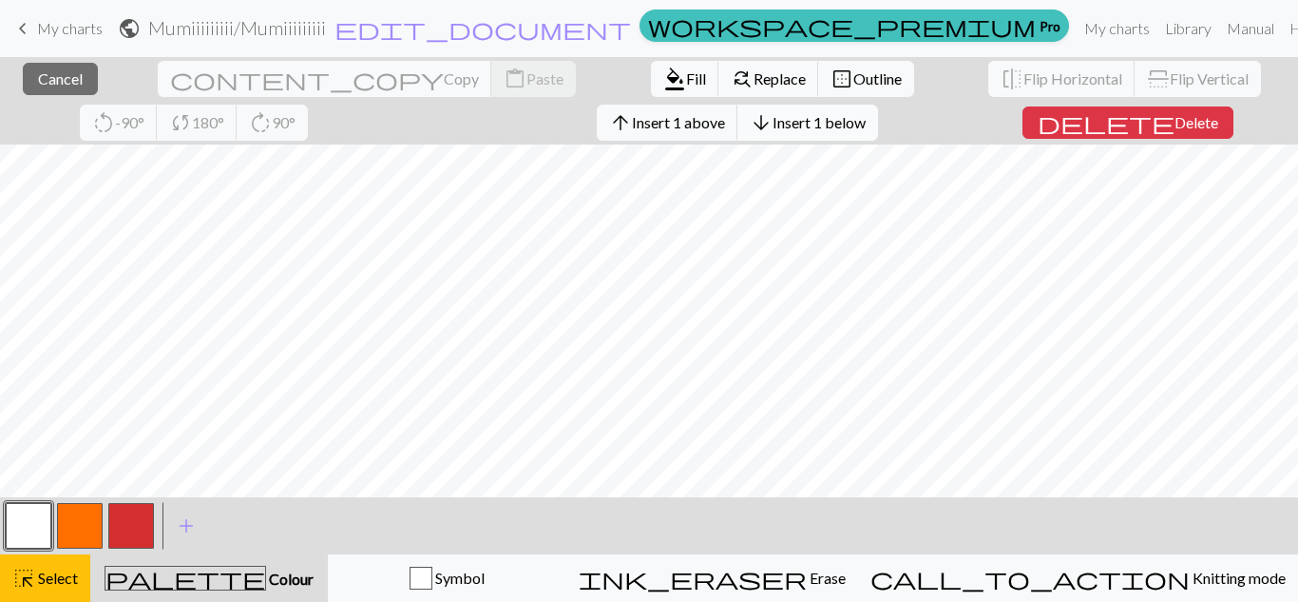
click at [773, 122] on span "Insert 1 below" at bounding box center [819, 122] width 93 height 18
click at [773, 124] on span "Insert 1 below" at bounding box center [819, 122] width 93 height 18
click at [632, 126] on span "Insert 8 above" at bounding box center [678, 122] width 93 height 18
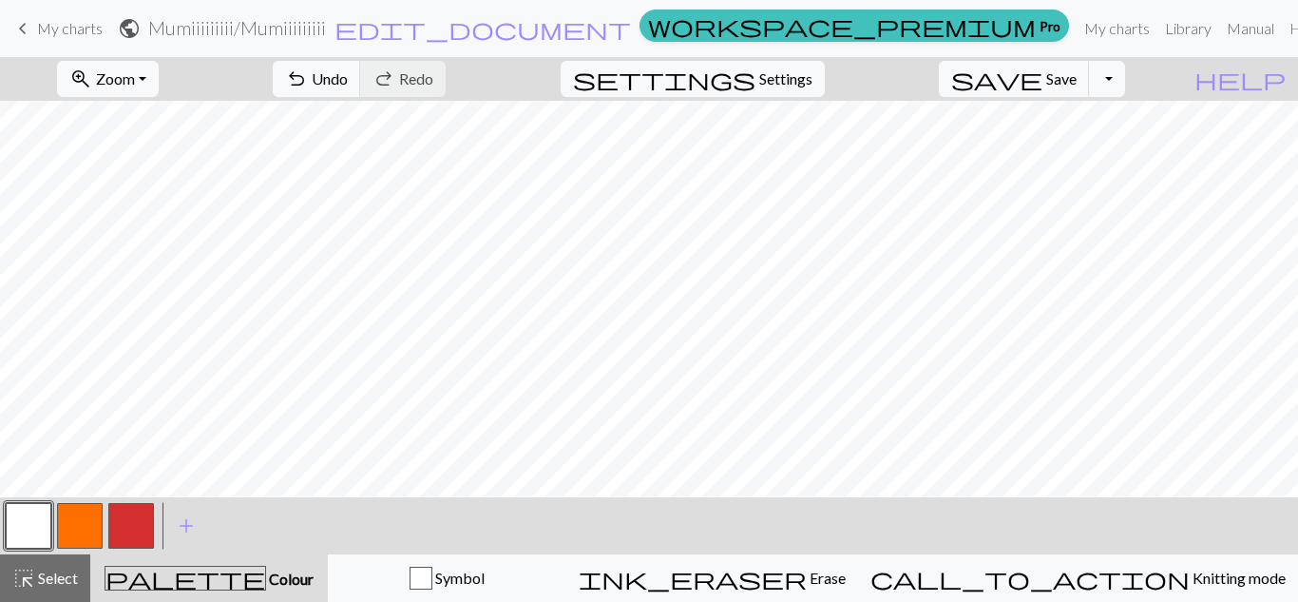
click at [143, 511] on button "button" at bounding box center [131, 526] width 46 height 46
click at [81, 526] on button "button" at bounding box center [80, 526] width 46 height 46
click at [23, 524] on button "button" at bounding box center [29, 526] width 46 height 46
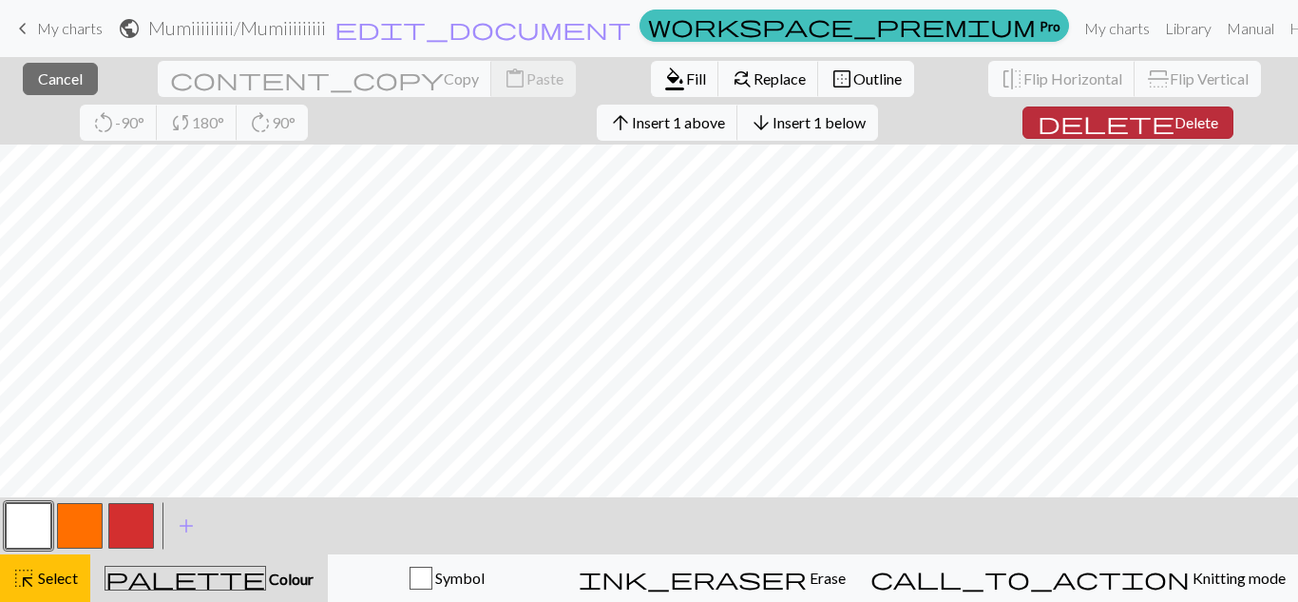
click at [1175, 123] on span "Delete" at bounding box center [1197, 122] width 44 height 18
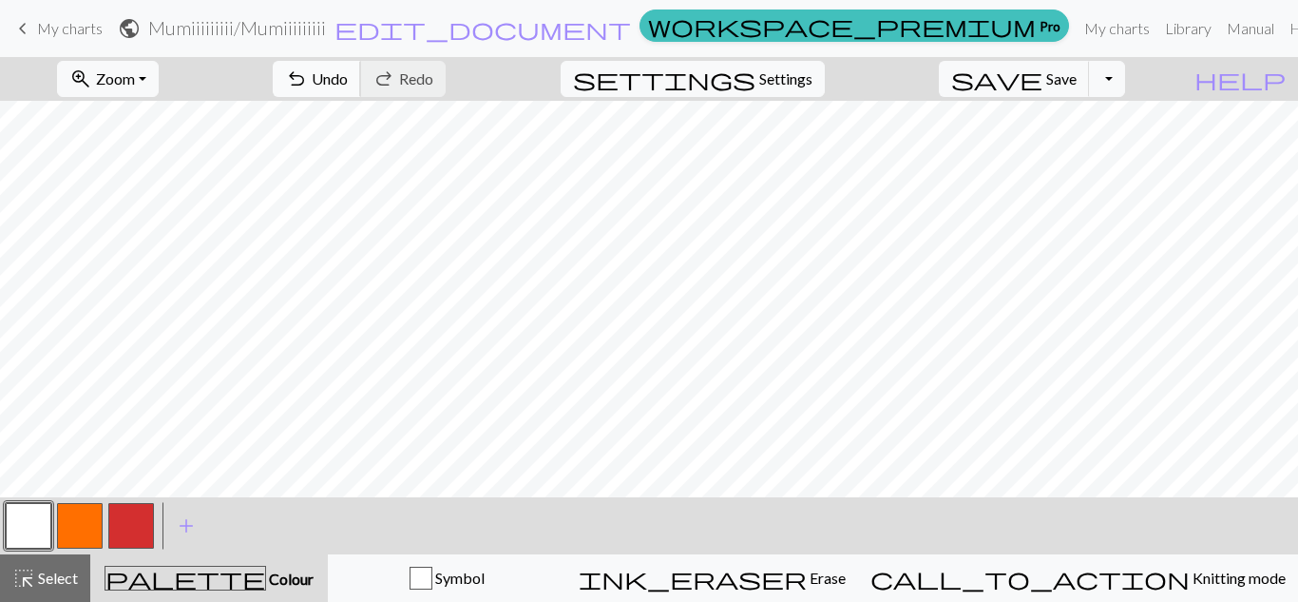
click at [348, 69] on span "Undo" at bounding box center [330, 78] width 36 height 18
click at [1042, 78] on span "save" at bounding box center [996, 79] width 91 height 27
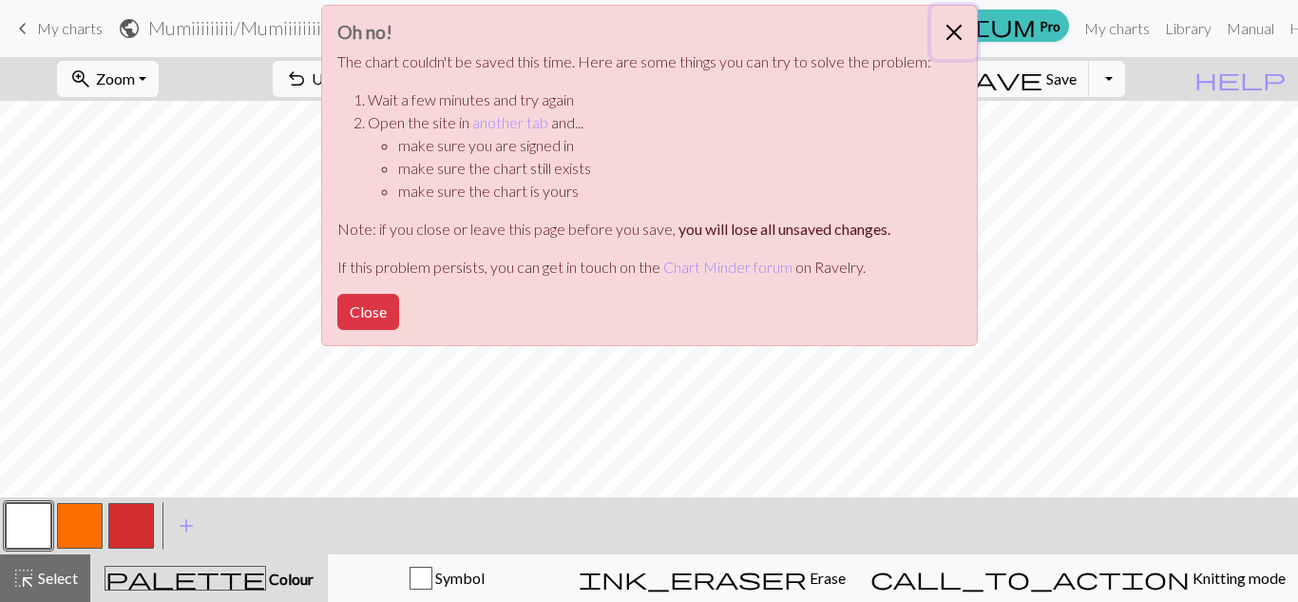
click at [948, 33] on button "Close" at bounding box center [954, 32] width 46 height 53
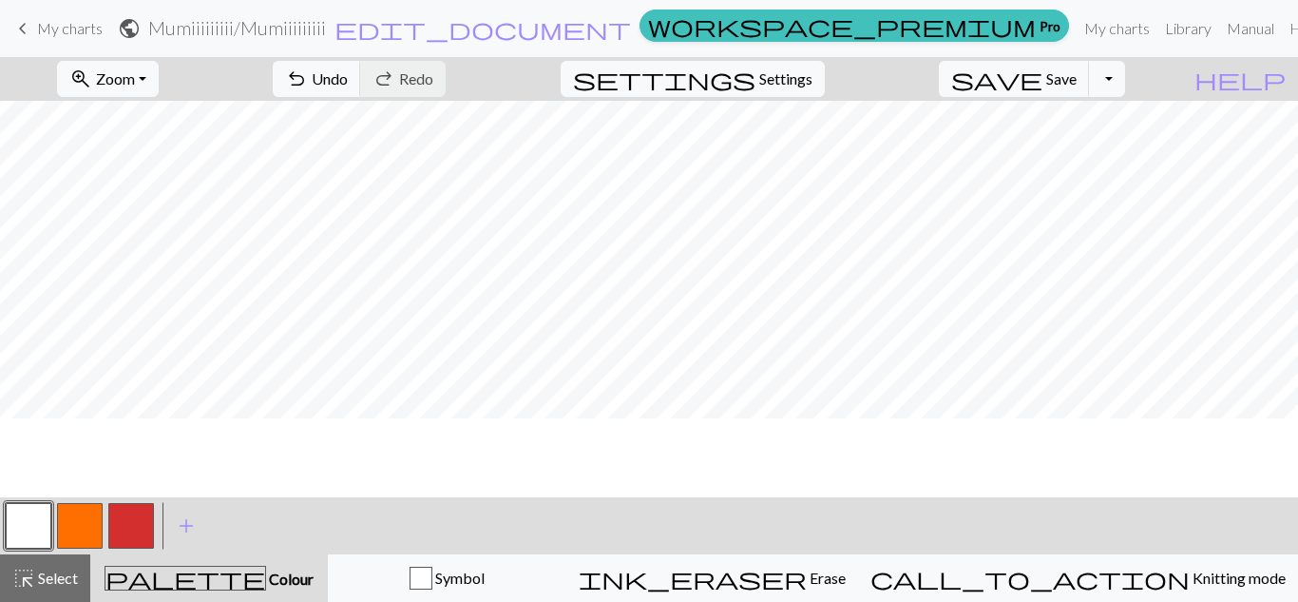
scroll to position [2796, 0]
click at [1125, 84] on button "Toggle Dropdown" at bounding box center [1107, 79] width 36 height 36
click at [1082, 154] on button "save_alt Download" at bounding box center [968, 151] width 314 height 30
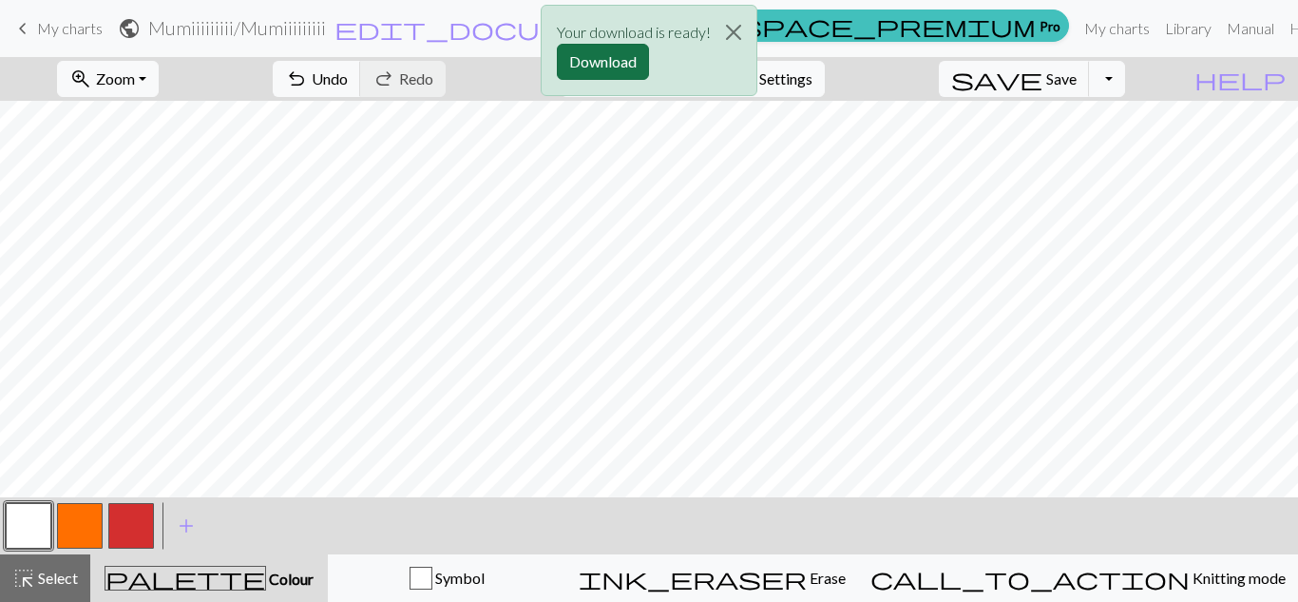
click at [611, 50] on button "Download" at bounding box center [603, 62] width 92 height 36
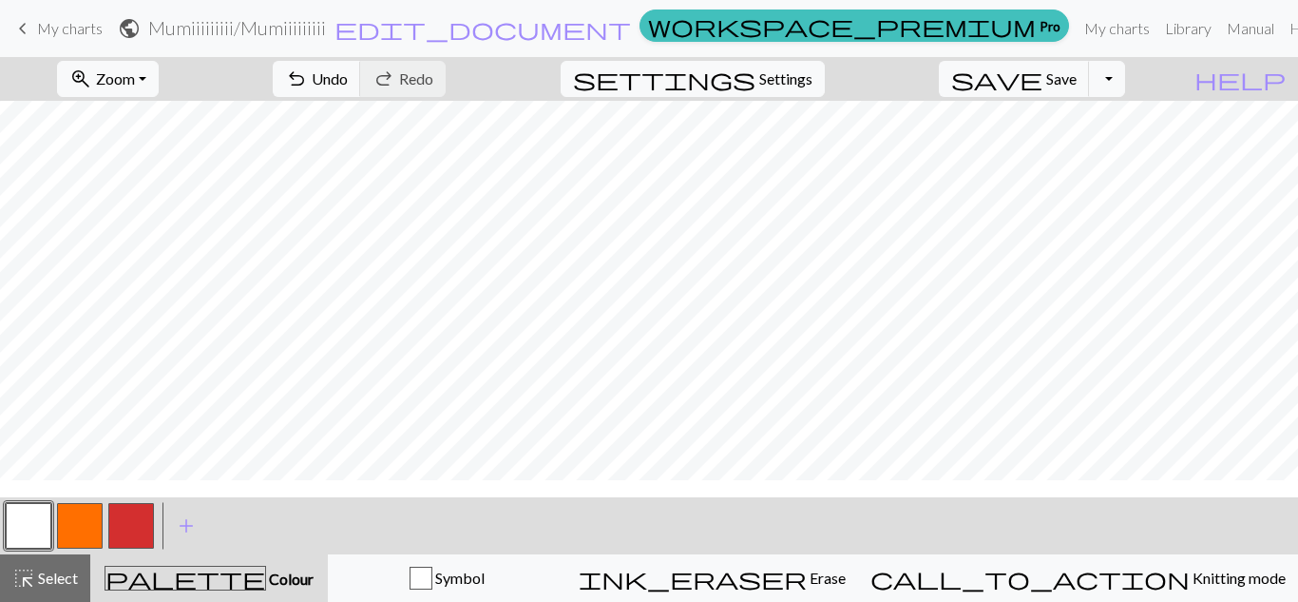
scroll to position [1215, 0]
click at [83, 522] on button "button" at bounding box center [80, 526] width 46 height 46
click at [1125, 82] on button "Toggle Dropdown" at bounding box center [1107, 79] width 36 height 36
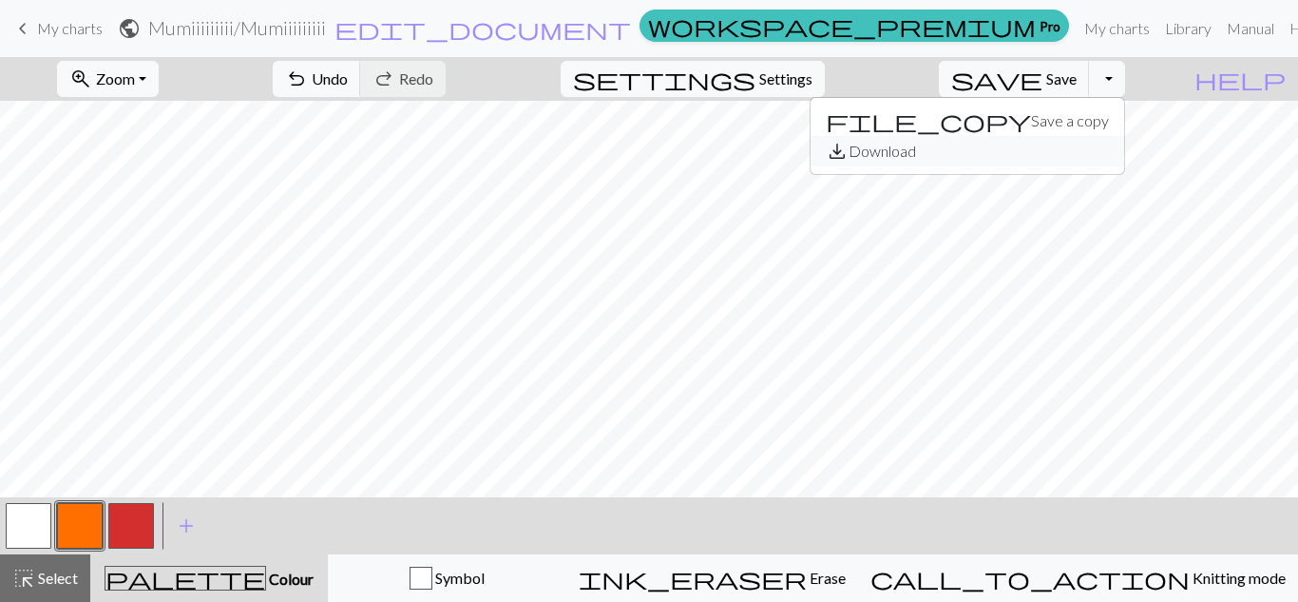
click at [1088, 144] on button "save_alt Download" at bounding box center [968, 151] width 314 height 30
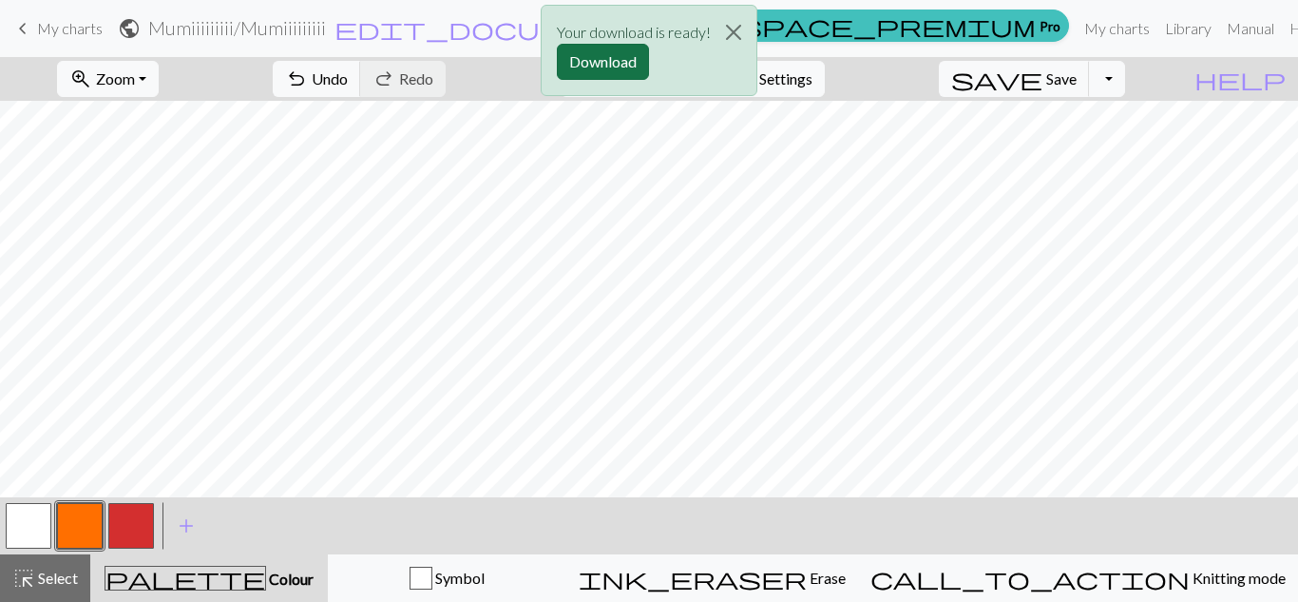
click at [583, 67] on button "Download" at bounding box center [603, 62] width 92 height 36
